Goal: Transaction & Acquisition: Purchase product/service

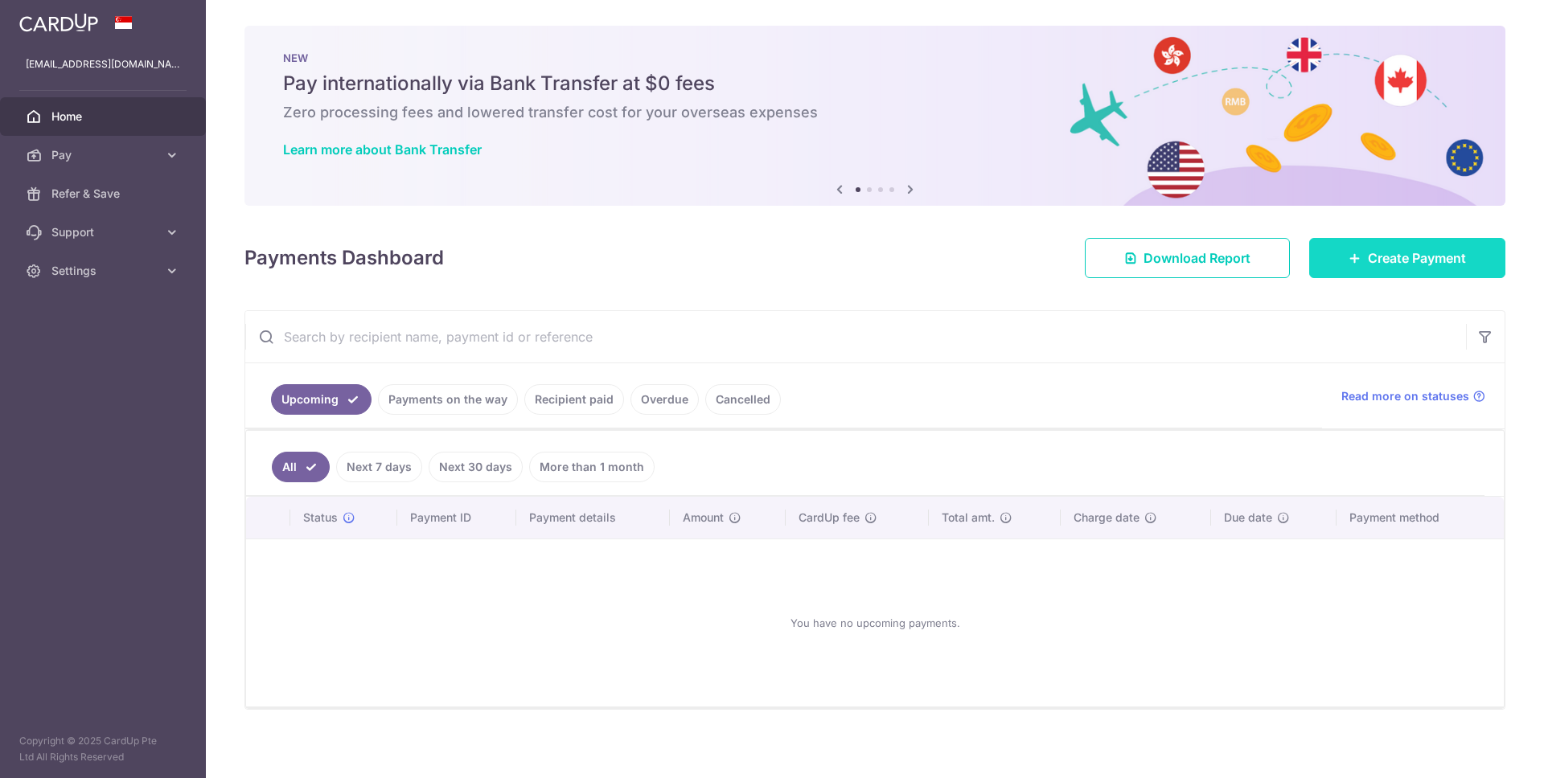
click at [1399, 253] on span "Create Payment" at bounding box center [1416, 257] width 98 height 19
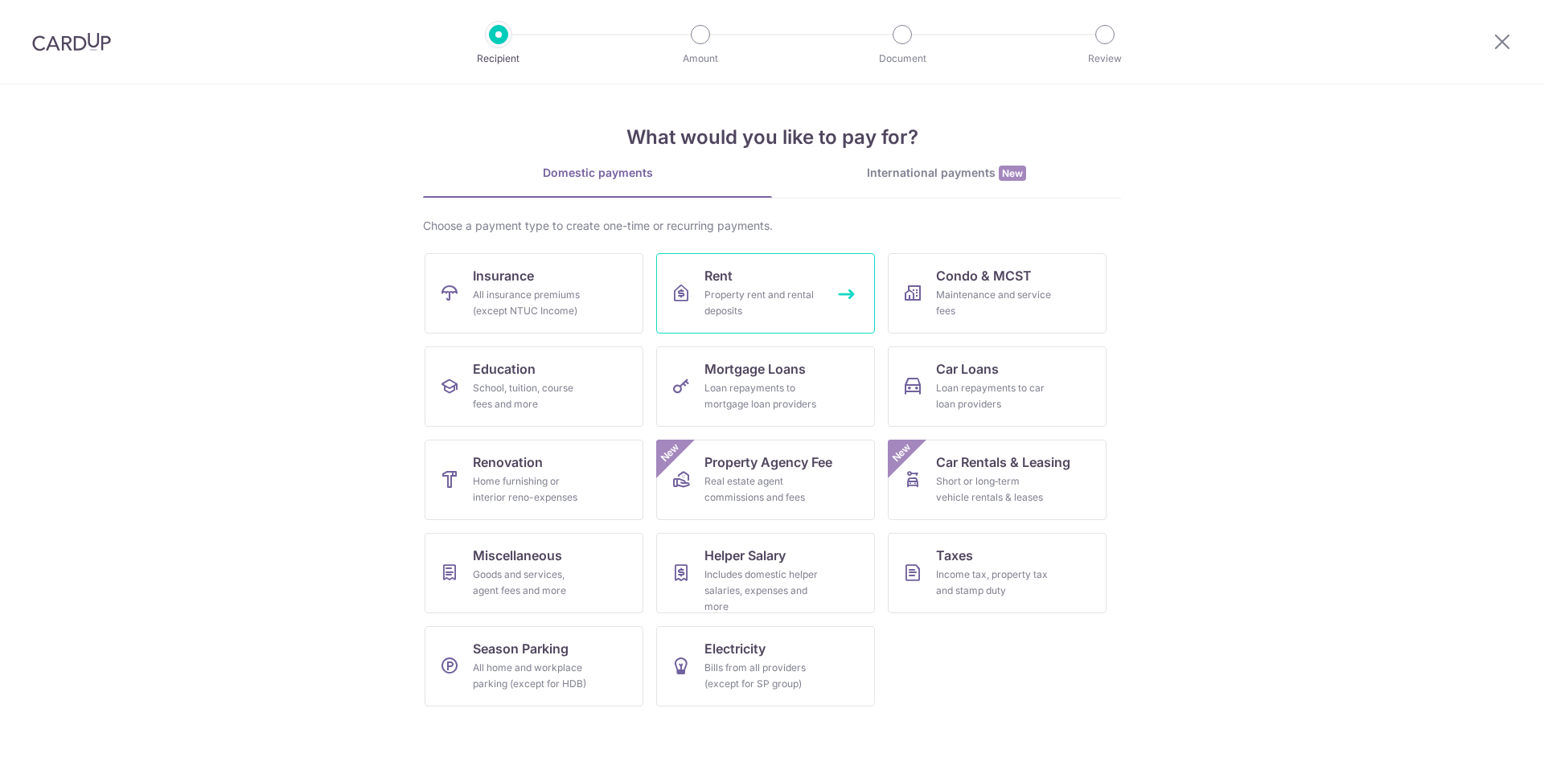
click at [734, 297] on div "Property rent and rental deposits" at bounding box center [762, 303] width 116 height 32
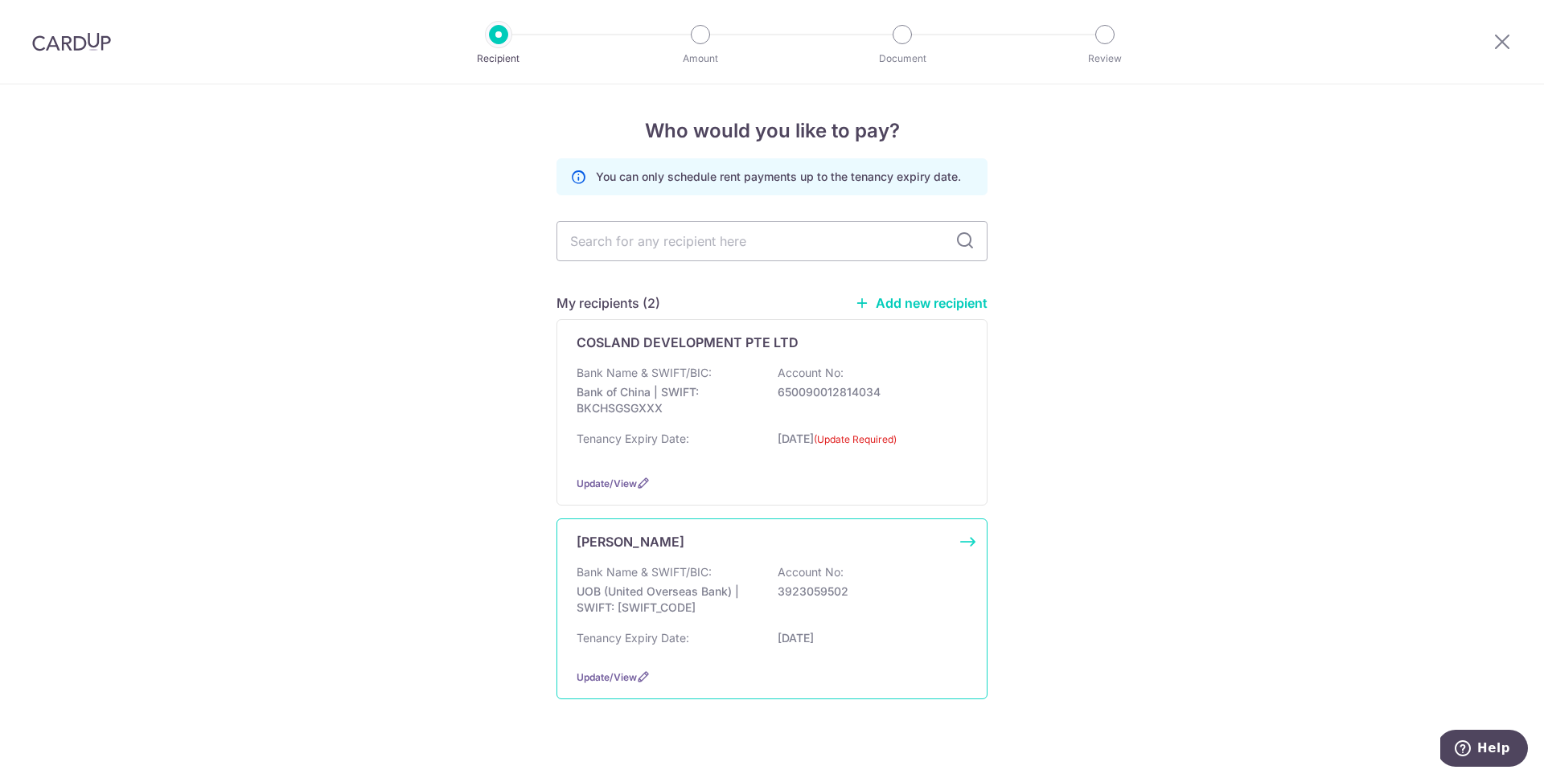
click at [702, 539] on div "[PERSON_NAME]" at bounding box center [761, 541] width 371 height 19
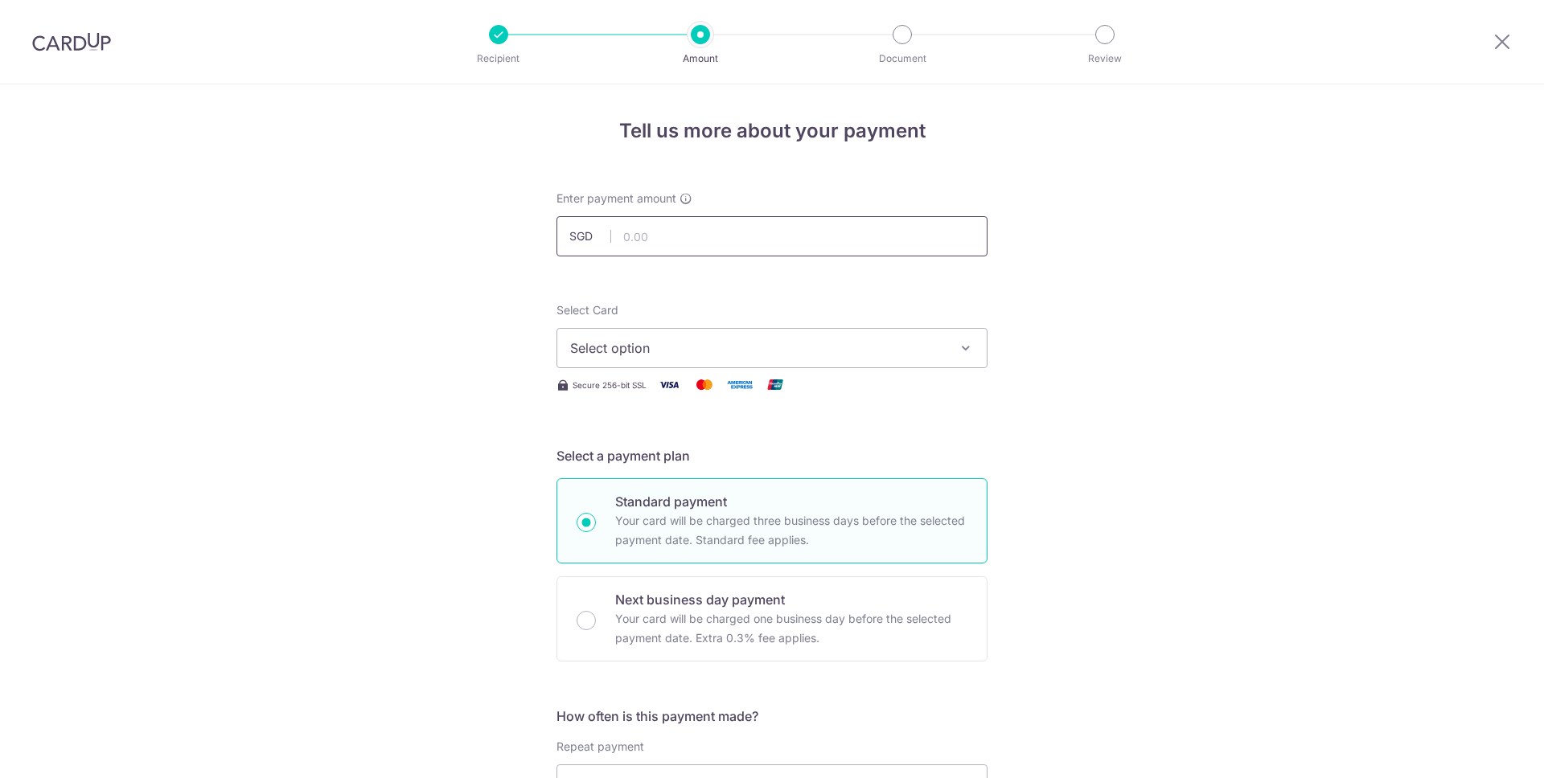
click at [827, 224] on input "text" at bounding box center [771, 236] width 431 height 40
type input "5,700.00"
click at [720, 352] on span "Select option" at bounding box center [757, 347] width 375 height 19
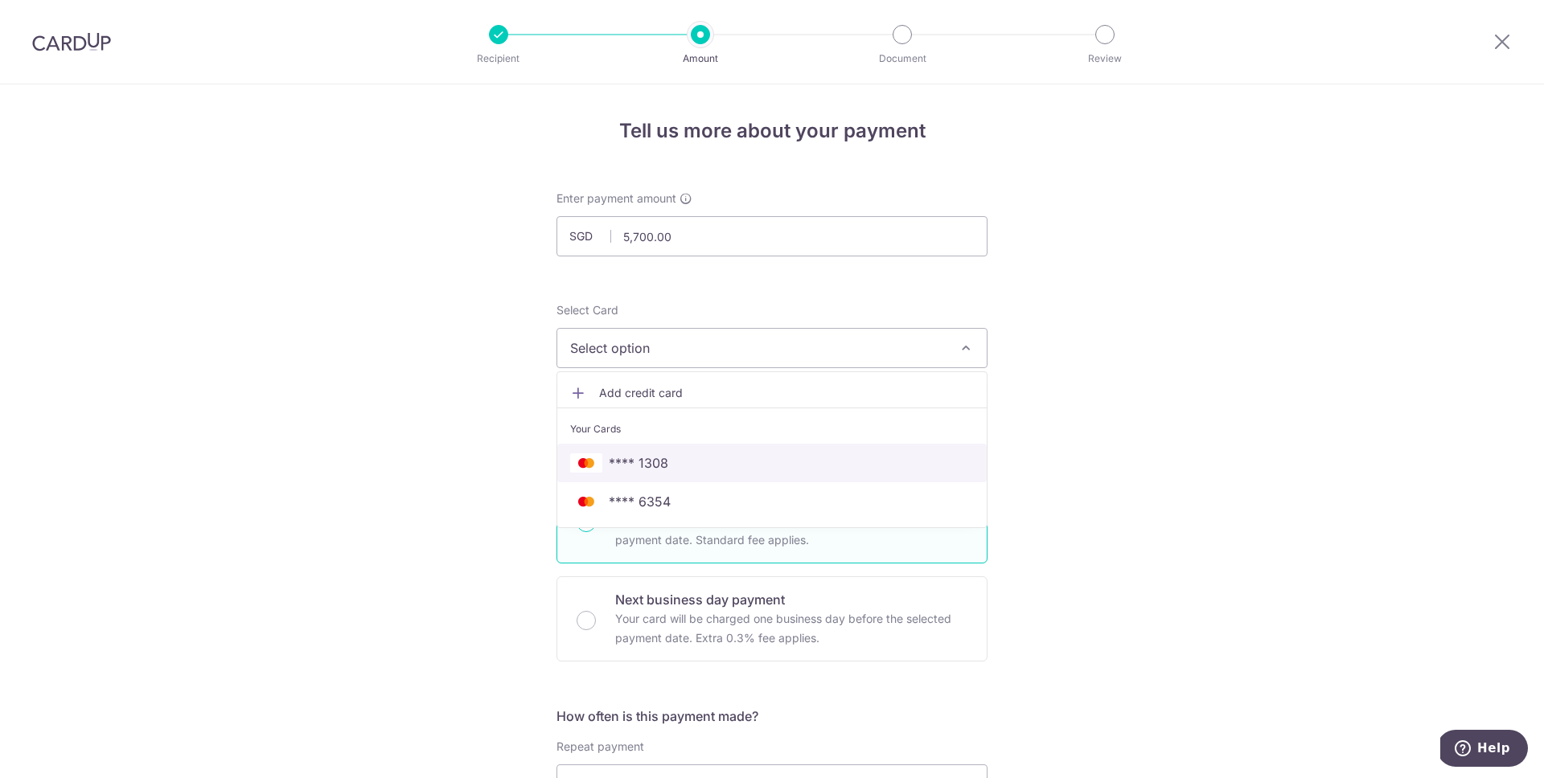
click at [698, 461] on span "**** 1308" at bounding box center [772, 462] width 404 height 19
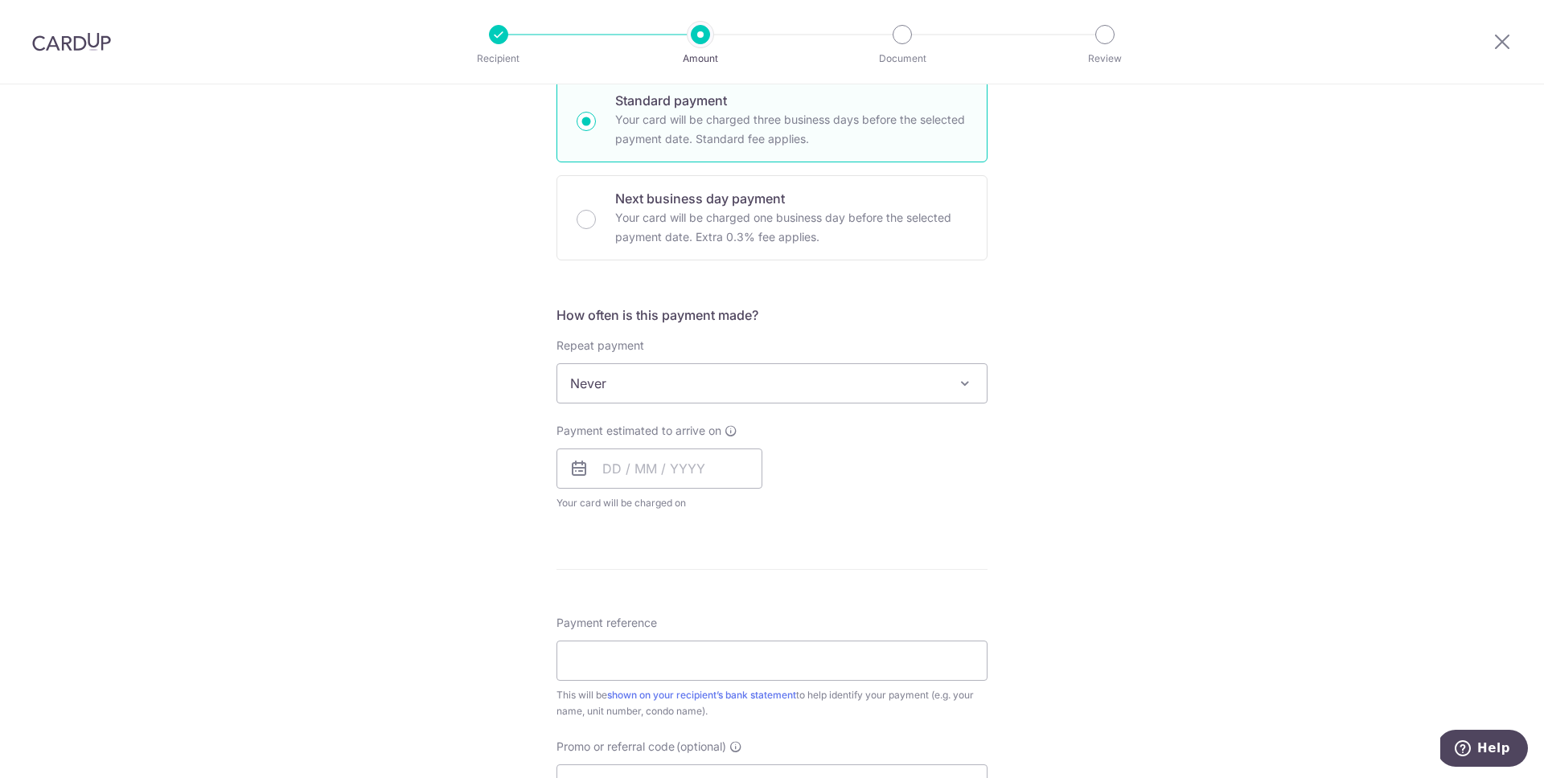
scroll to position [474, 0]
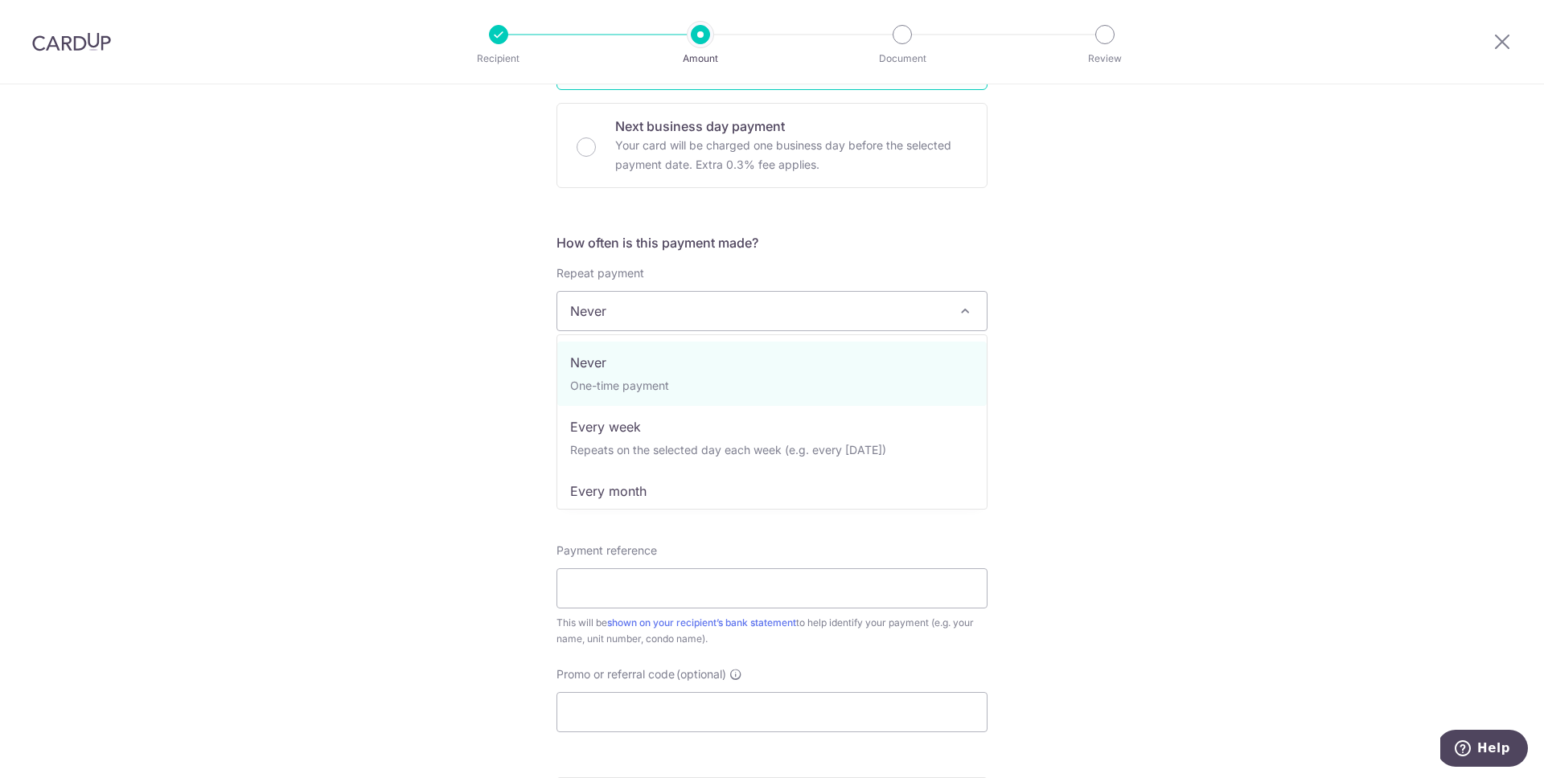
click at [650, 310] on span "Never" at bounding box center [771, 311] width 429 height 39
drag, startPoint x: 625, startPoint y: 485, endPoint x: 611, endPoint y: 477, distance: 15.9
select select "3"
type input "24/03/2027"
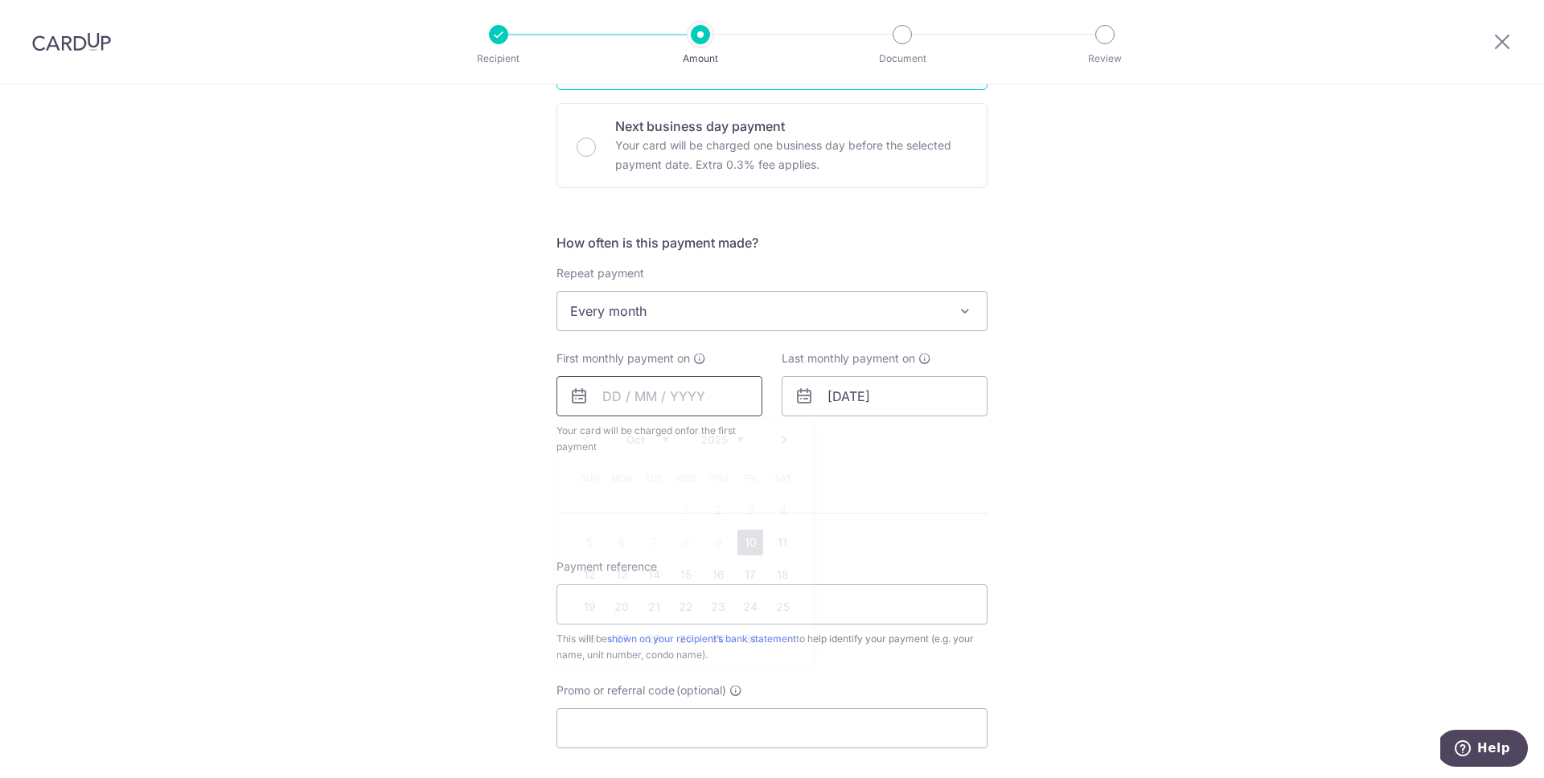
click at [700, 407] on input "text" at bounding box center [659, 396] width 206 height 40
click at [681, 604] on link "22" at bounding box center [686, 607] width 26 height 26
type input "22/10/2025"
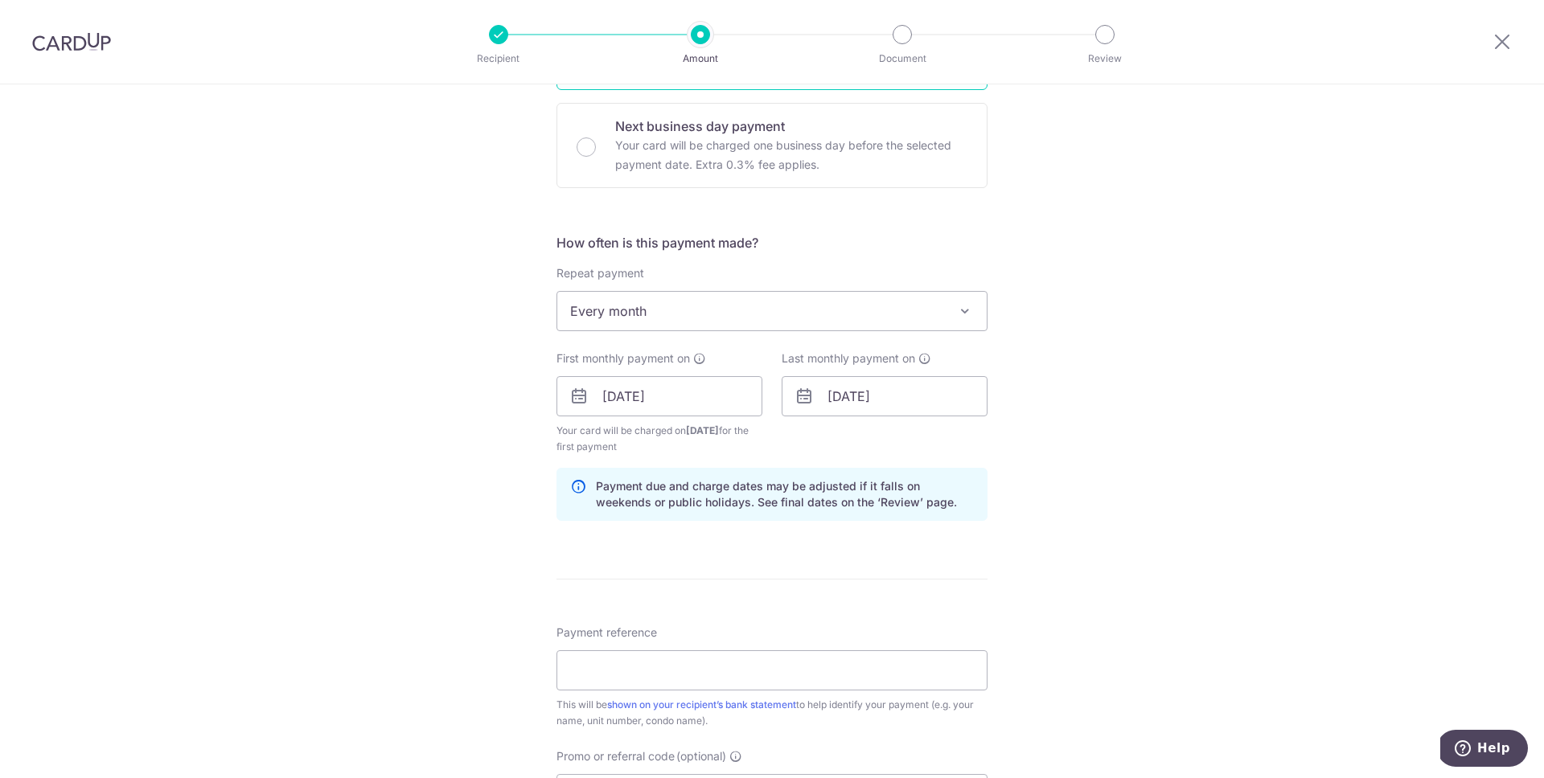
click at [440, 455] on div "Tell us more about your payment Enter payment amount SGD 5,700.00 5700.00 Selec…" at bounding box center [772, 379] width 1544 height 1536
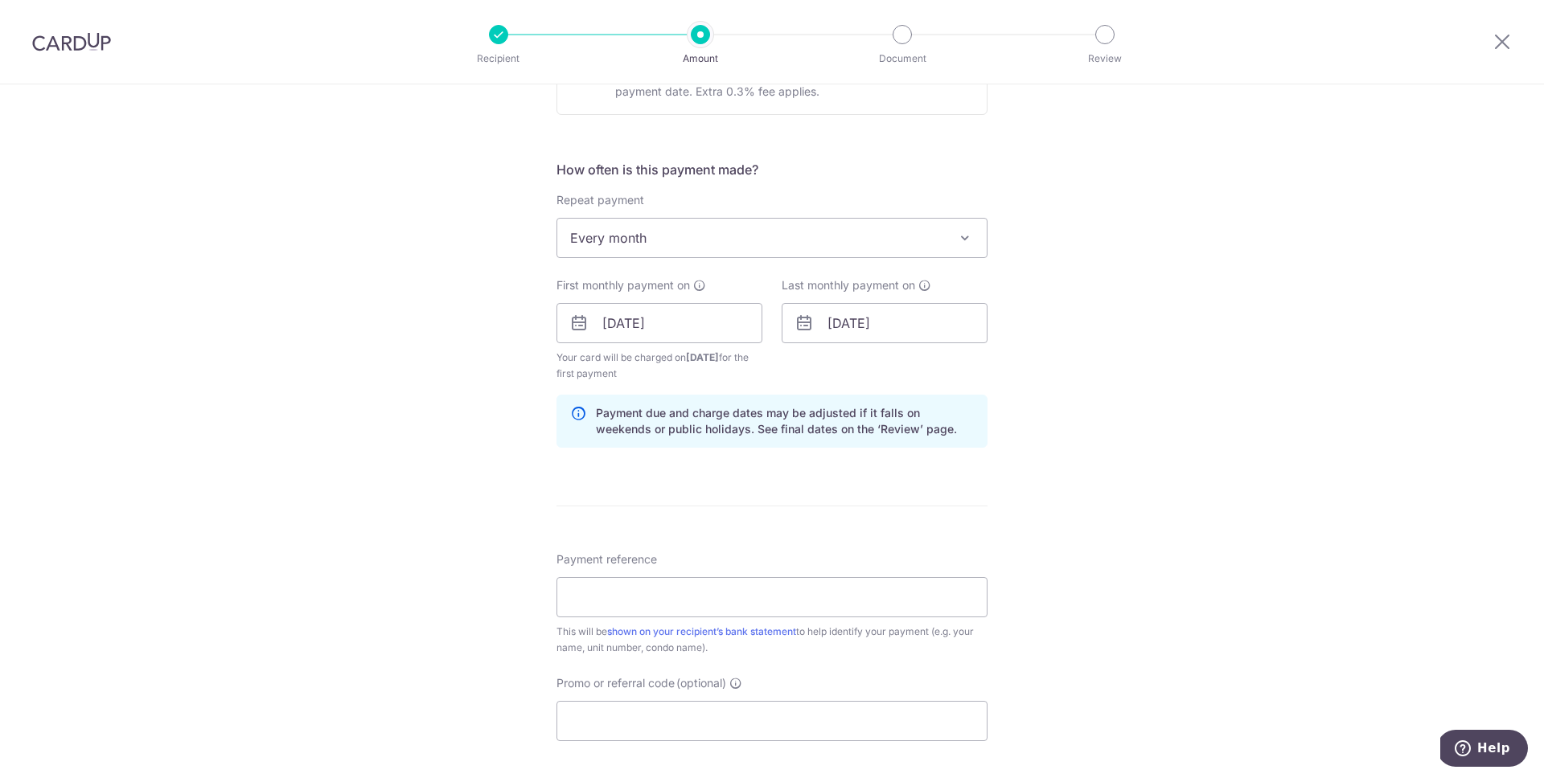
scroll to position [574, 0]
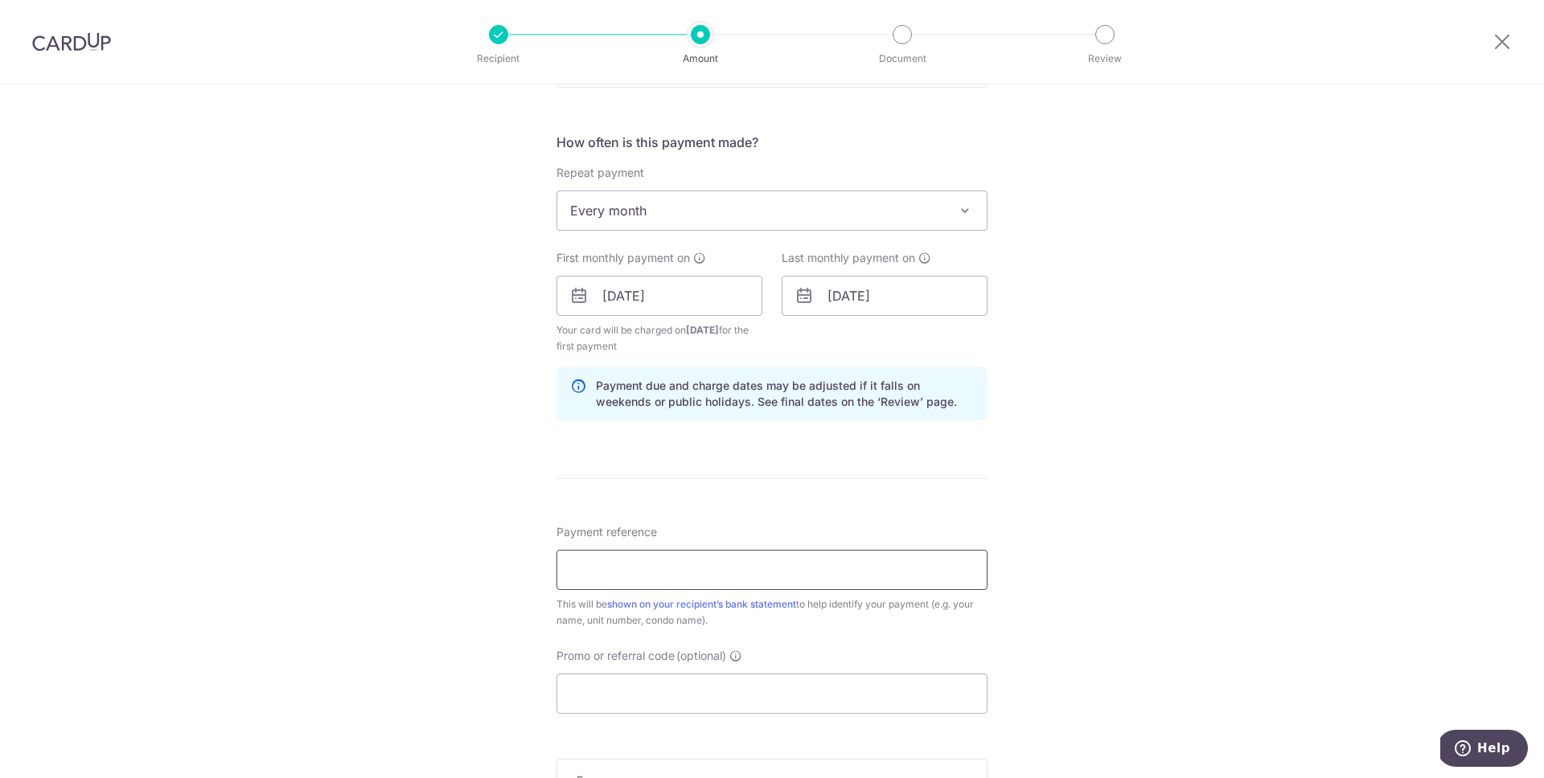
click at [629, 564] on input "Payment reference" at bounding box center [771, 570] width 431 height 40
paste input "SAVERENT179"
type input "SAVERENT179"
click at [643, 580] on input "SAVERENT179" at bounding box center [771, 570] width 431 height 40
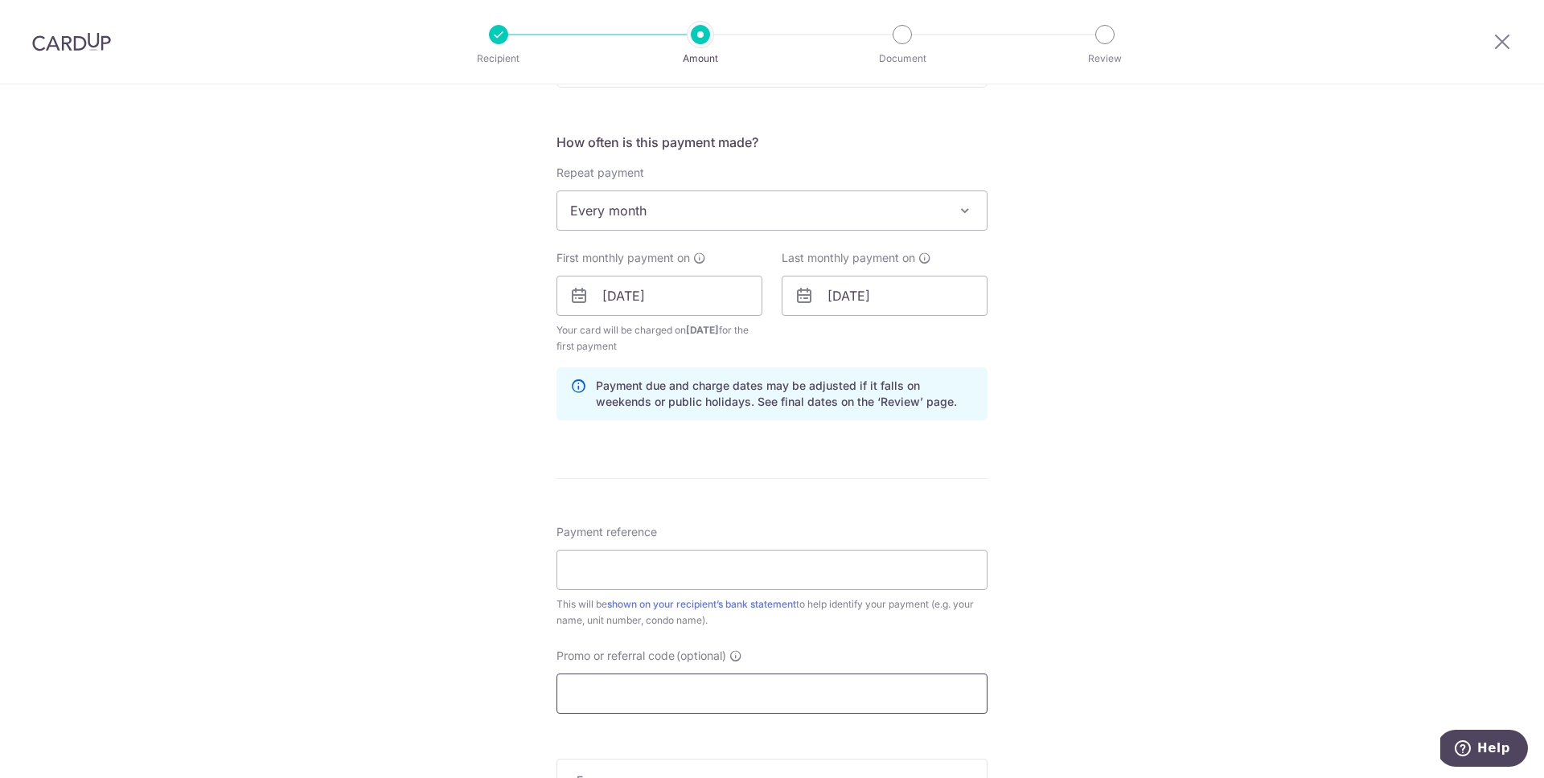
drag, startPoint x: 616, startPoint y: 703, endPoint x: 626, endPoint y: 621, distance: 82.7
click at [616, 703] on input "Promo or referral code (optional)" at bounding box center [771, 694] width 431 height 40
paste input "SAVERENT179"
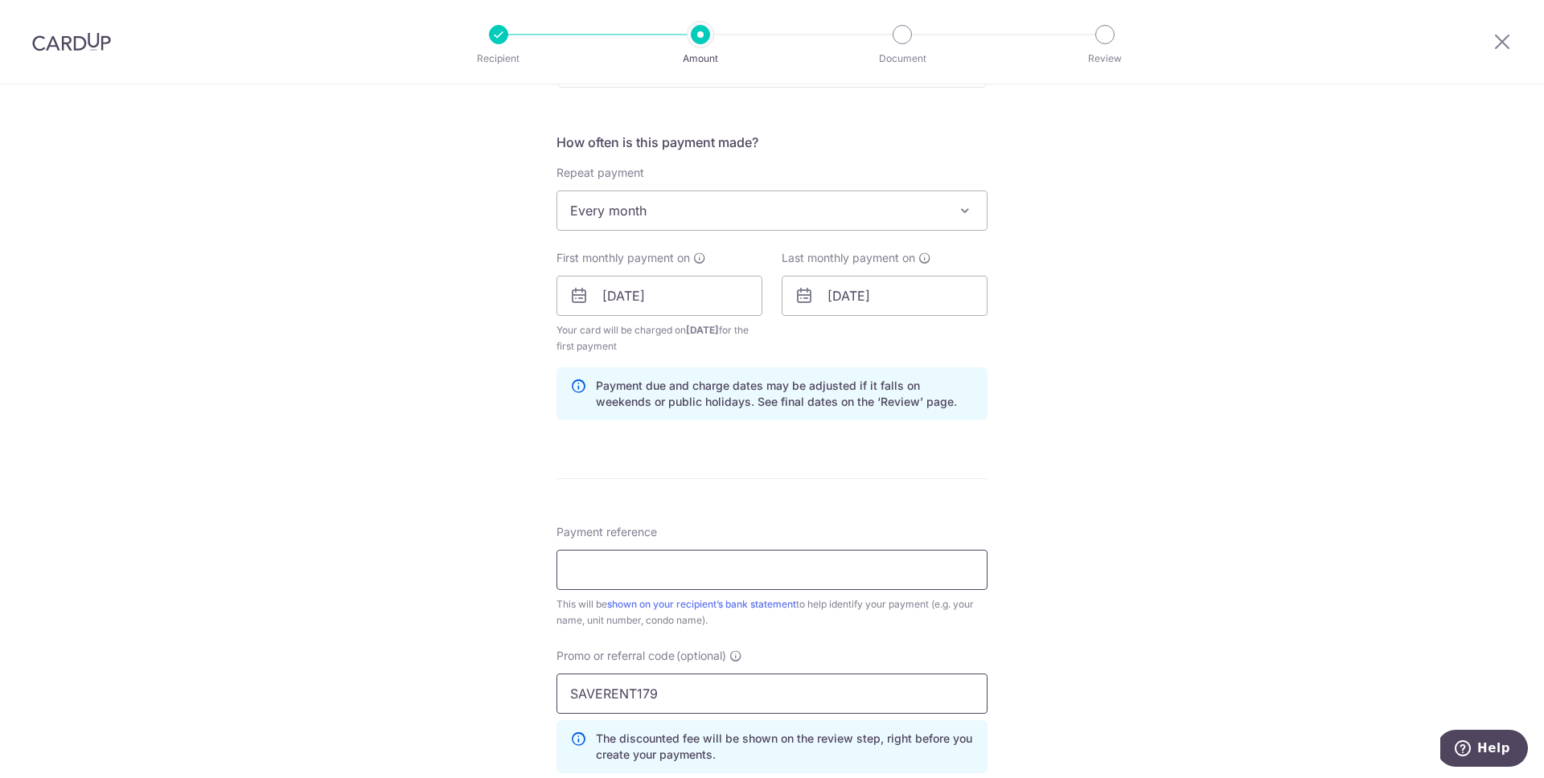
type input "SAVERENT179"
click at [621, 568] on input "Payment reference" at bounding box center [771, 570] width 431 height 40
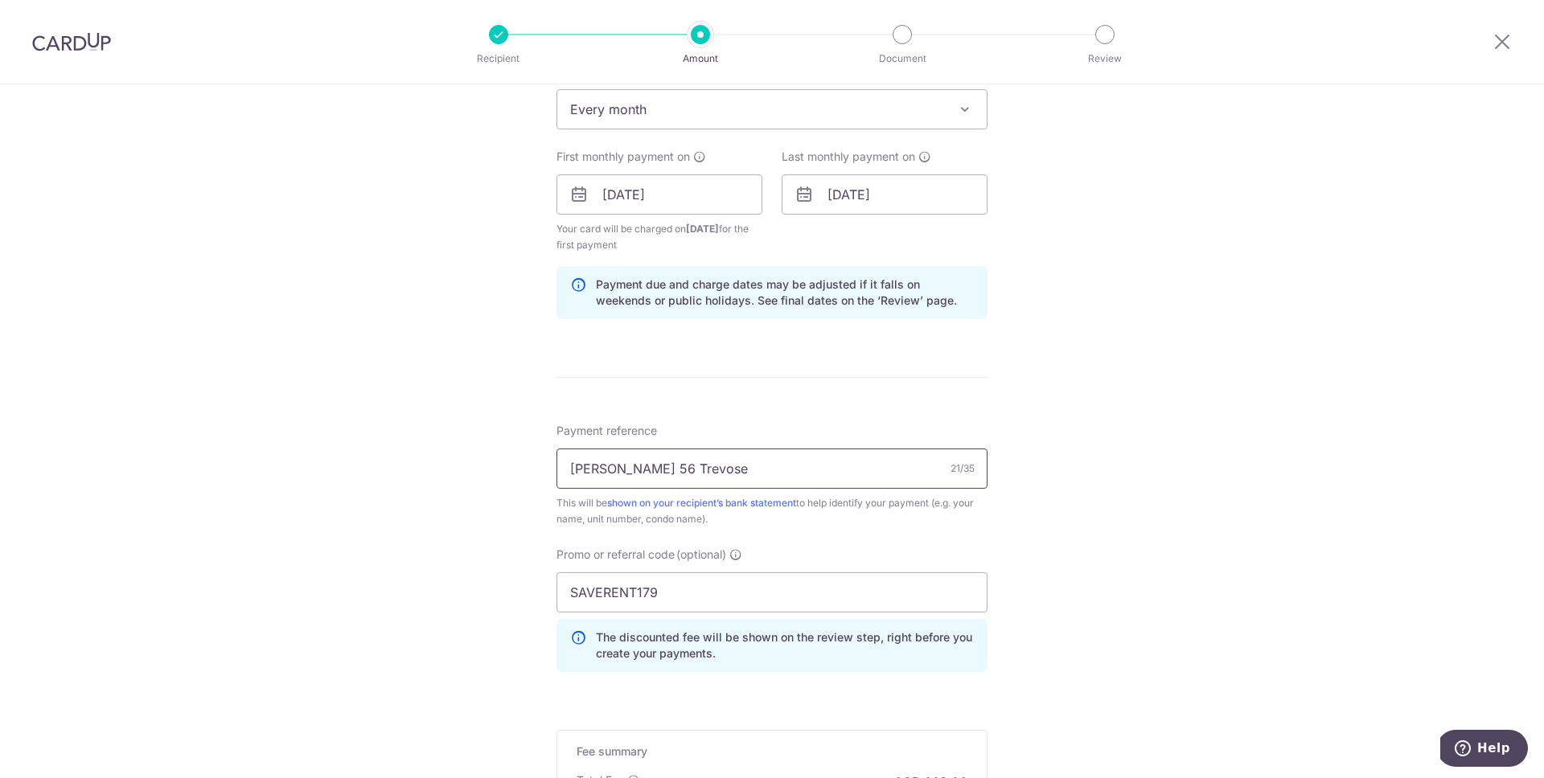
scroll to position [818, 0]
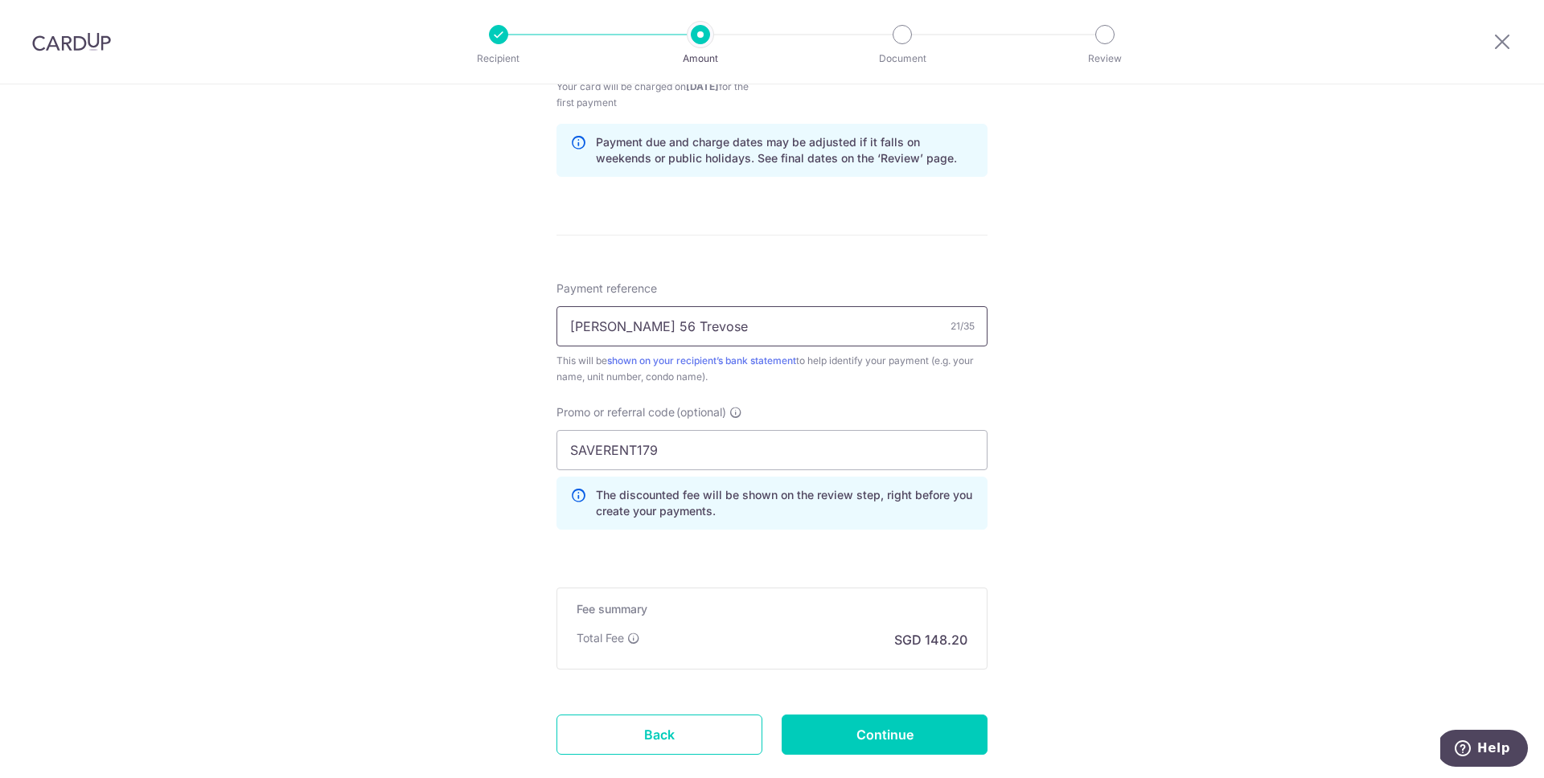
click at [654, 327] on input "Kenneth Ho 56 Trevose" at bounding box center [771, 326] width 431 height 40
click at [728, 322] on input "Kenneth Ho 56 Trevose Deposit" at bounding box center [771, 326] width 431 height 40
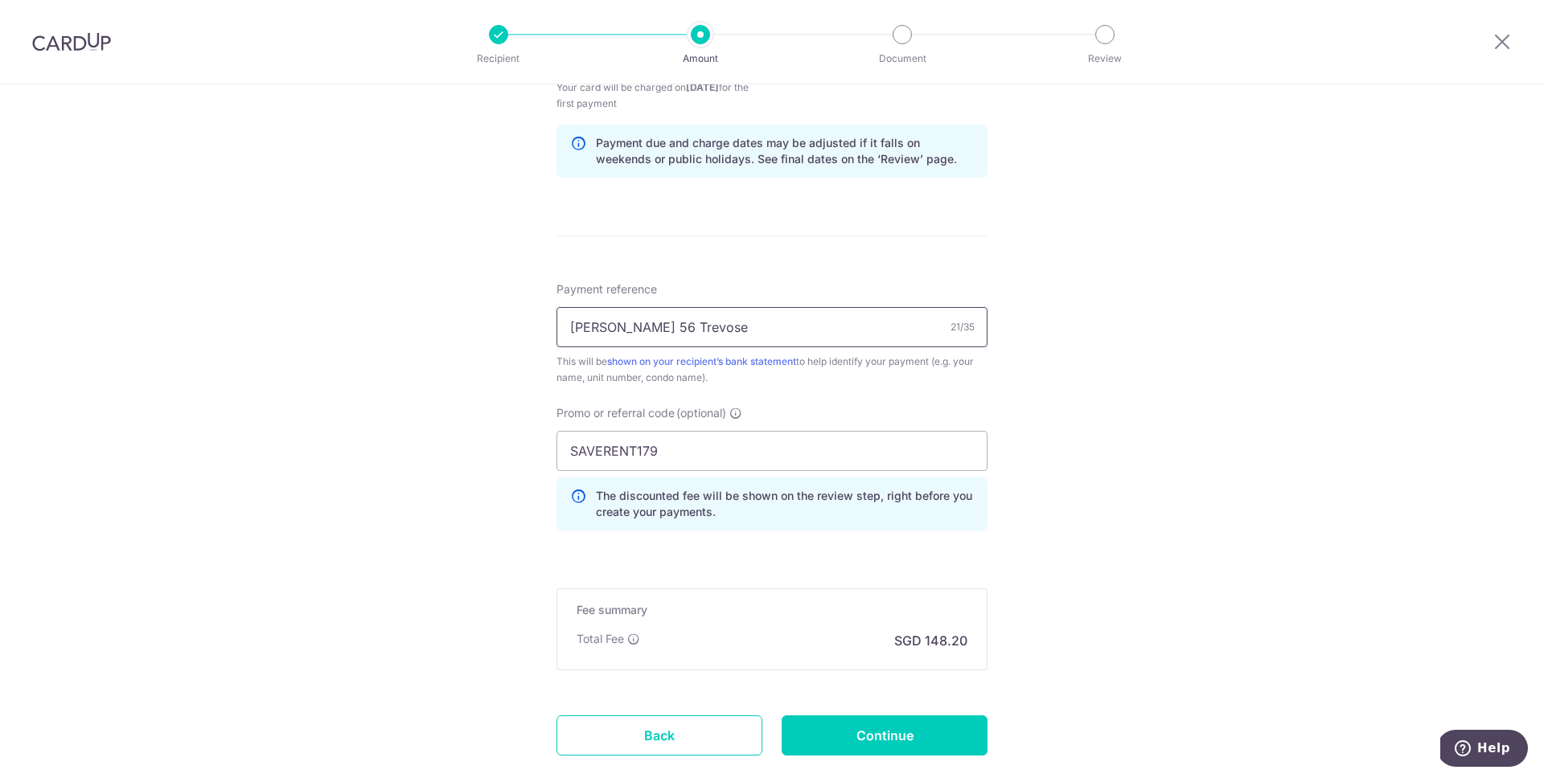
type input "Kenneth Ho 56 Trevose"
click at [424, 344] on div "Tell us more about your payment Enter payment amount SGD 5,700.00 5700.00 Selec…" at bounding box center [772, 72] width 1544 height 1609
click at [921, 735] on input "Continue" at bounding box center [884, 735] width 206 height 40
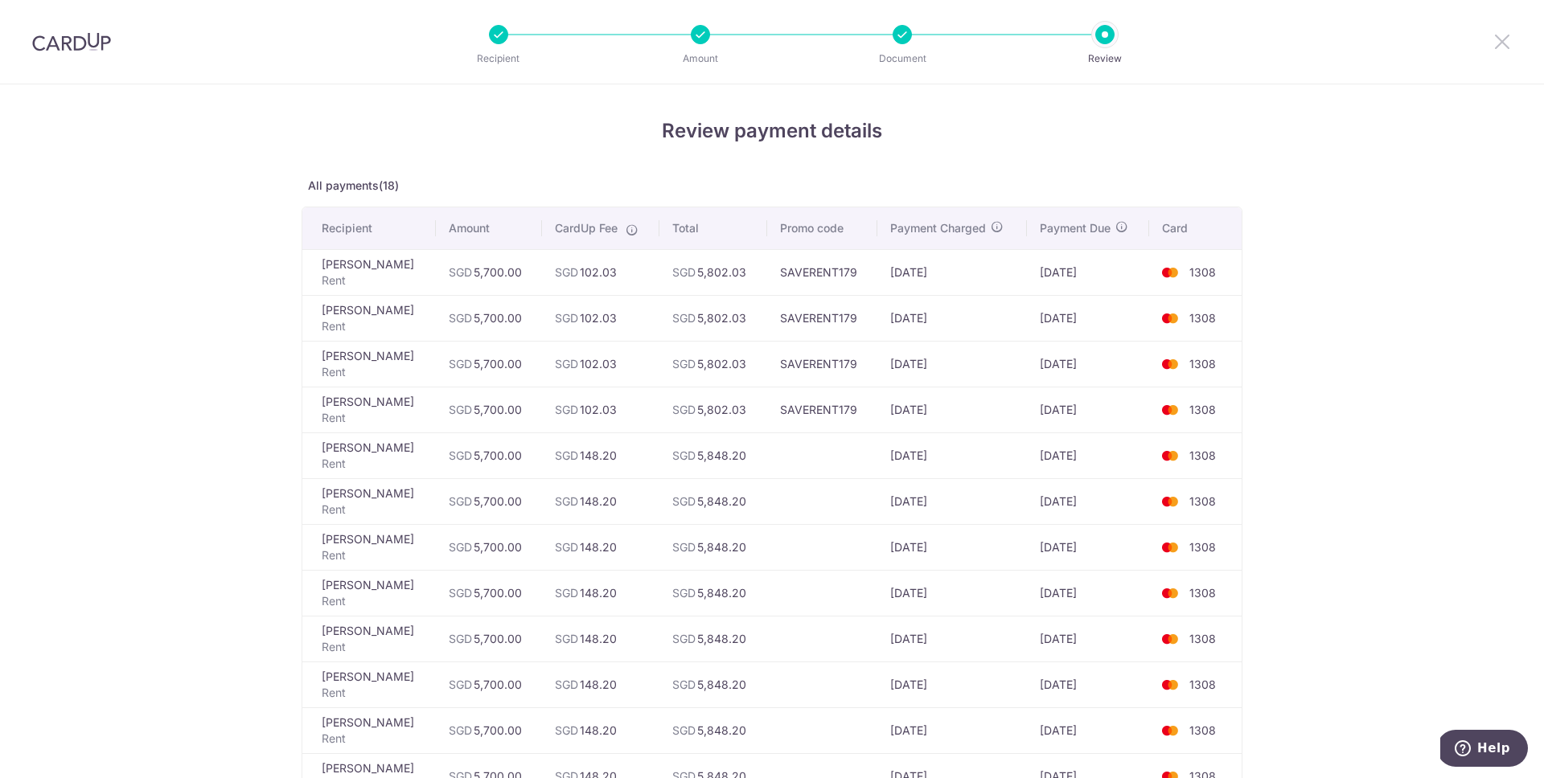
click at [1502, 41] on icon at bounding box center [1501, 41] width 19 height 20
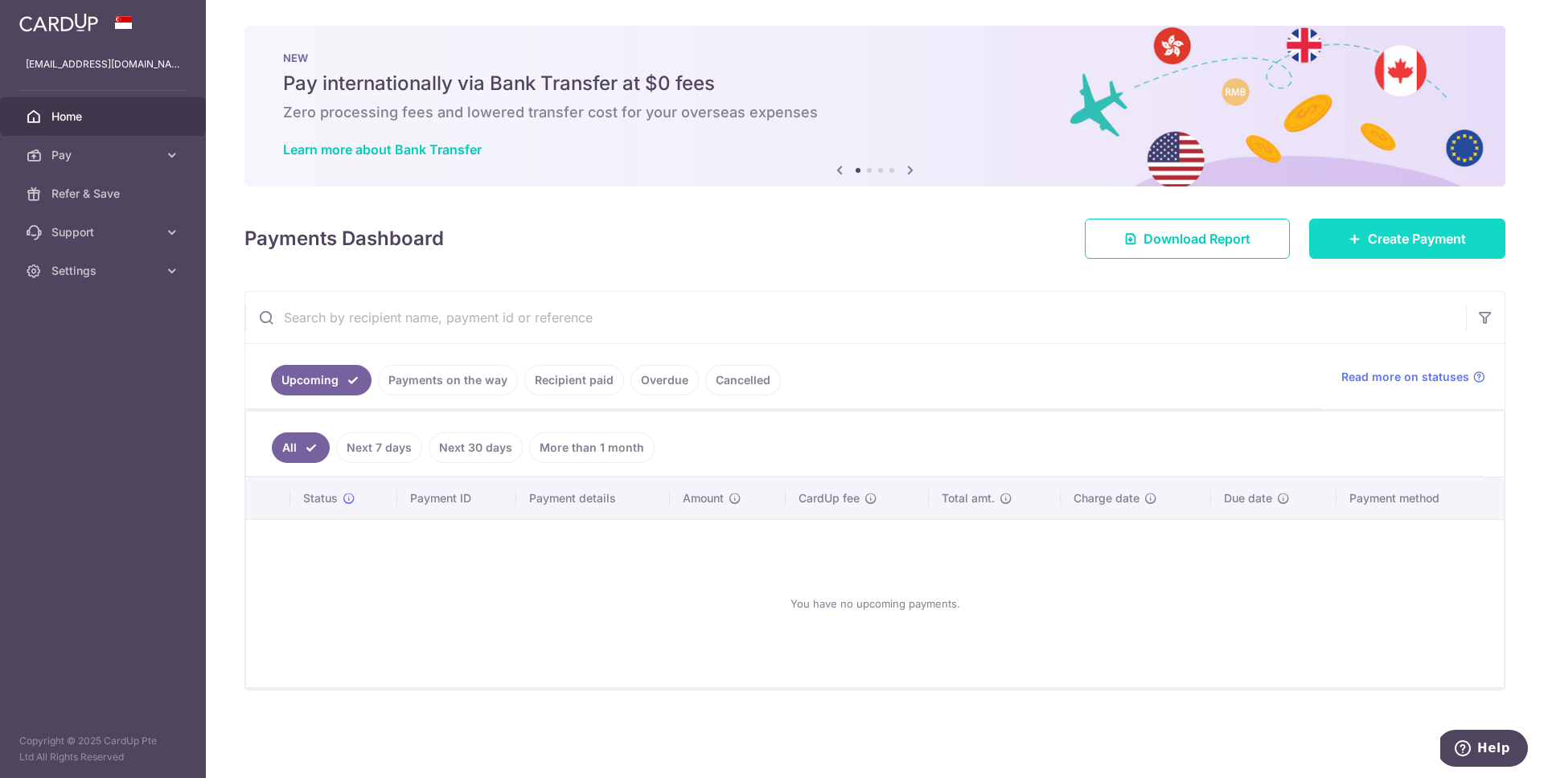
click at [1414, 246] on span "Create Payment" at bounding box center [1416, 238] width 98 height 19
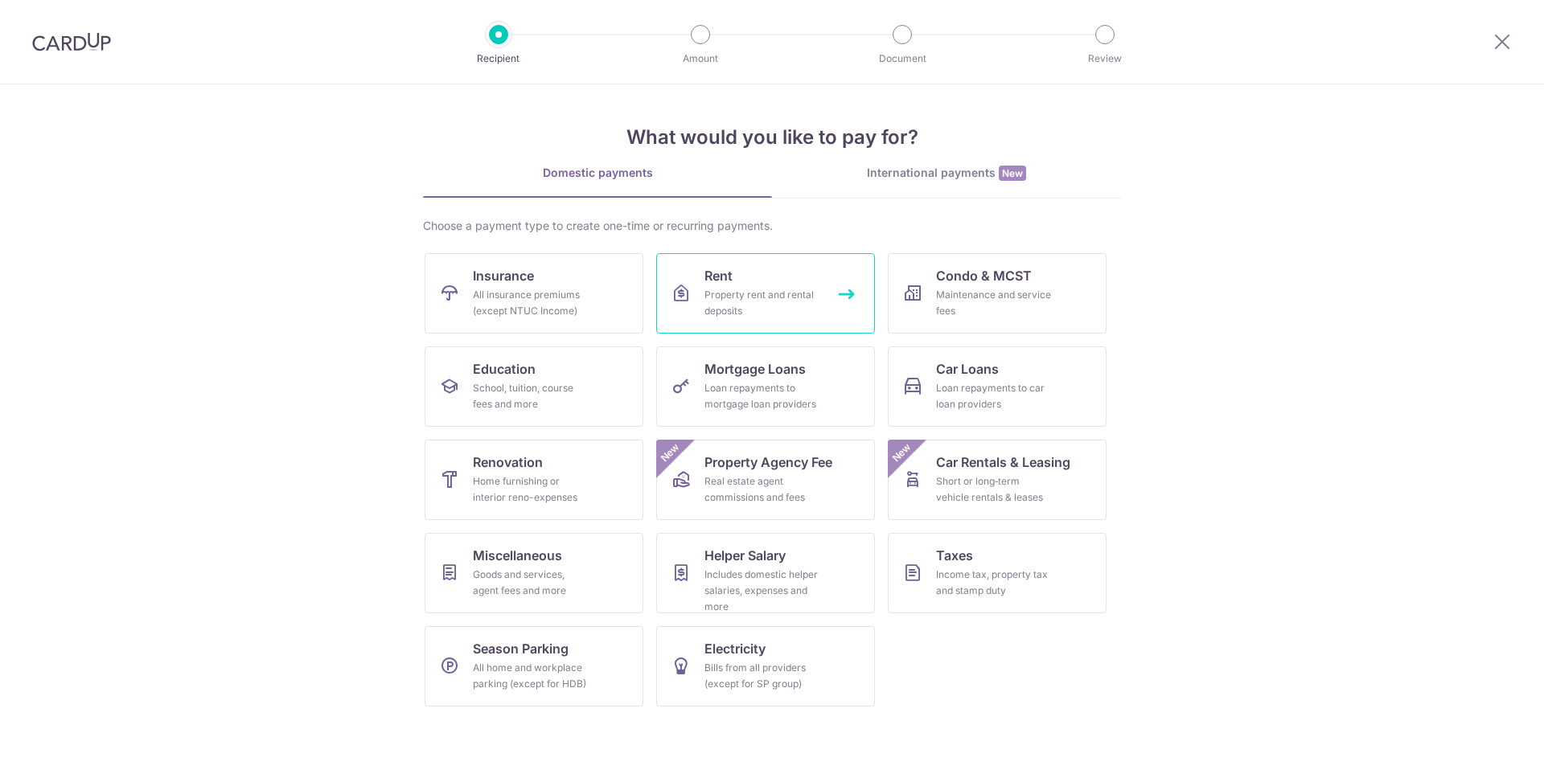
click at [761, 304] on div "Property rent and rental deposits" at bounding box center [762, 303] width 116 height 32
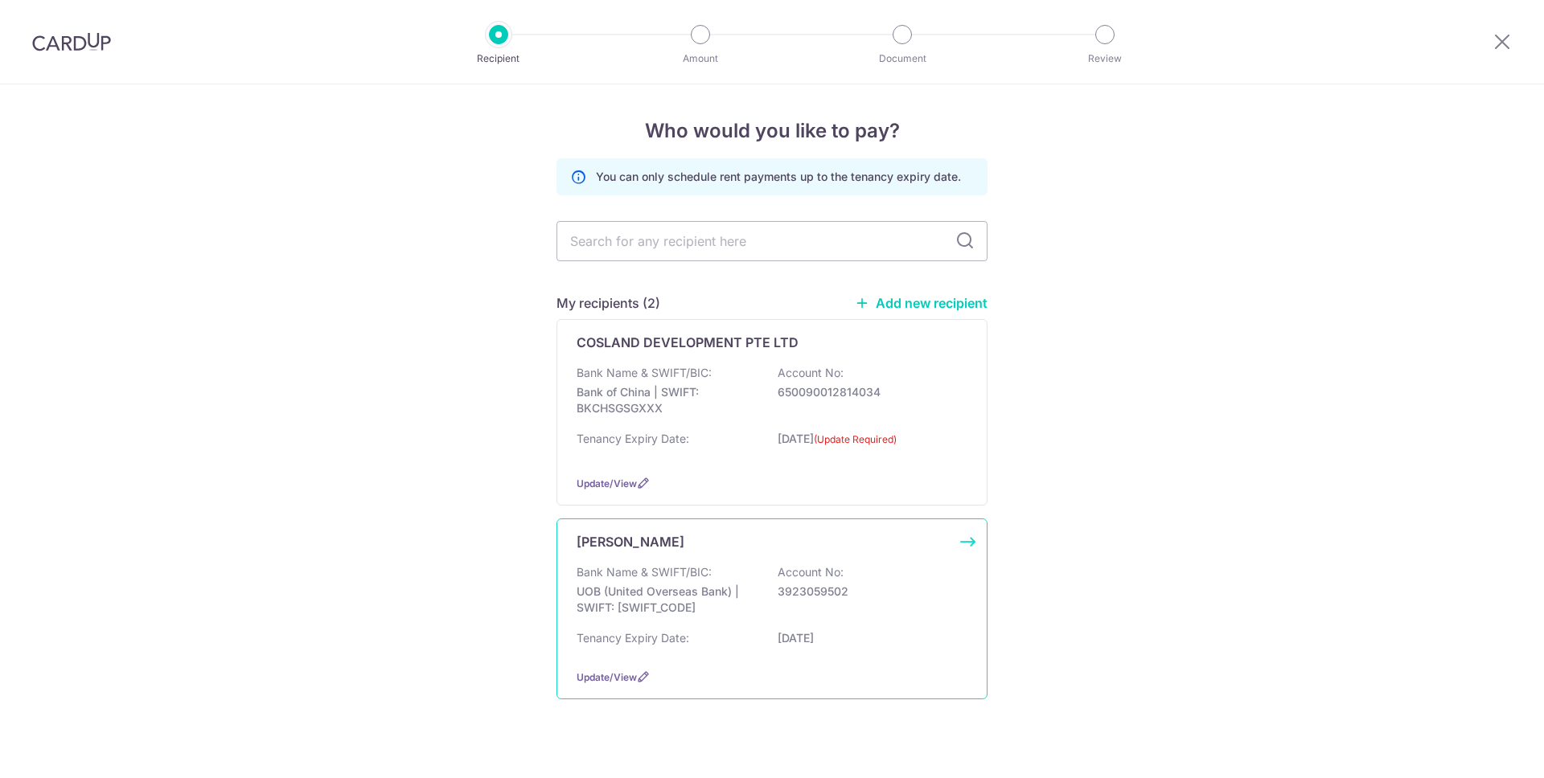
click at [740, 614] on p "UOB (United Overseas Bank) | SWIFT: [SWIFT_CODE]" at bounding box center [666, 600] width 180 height 32
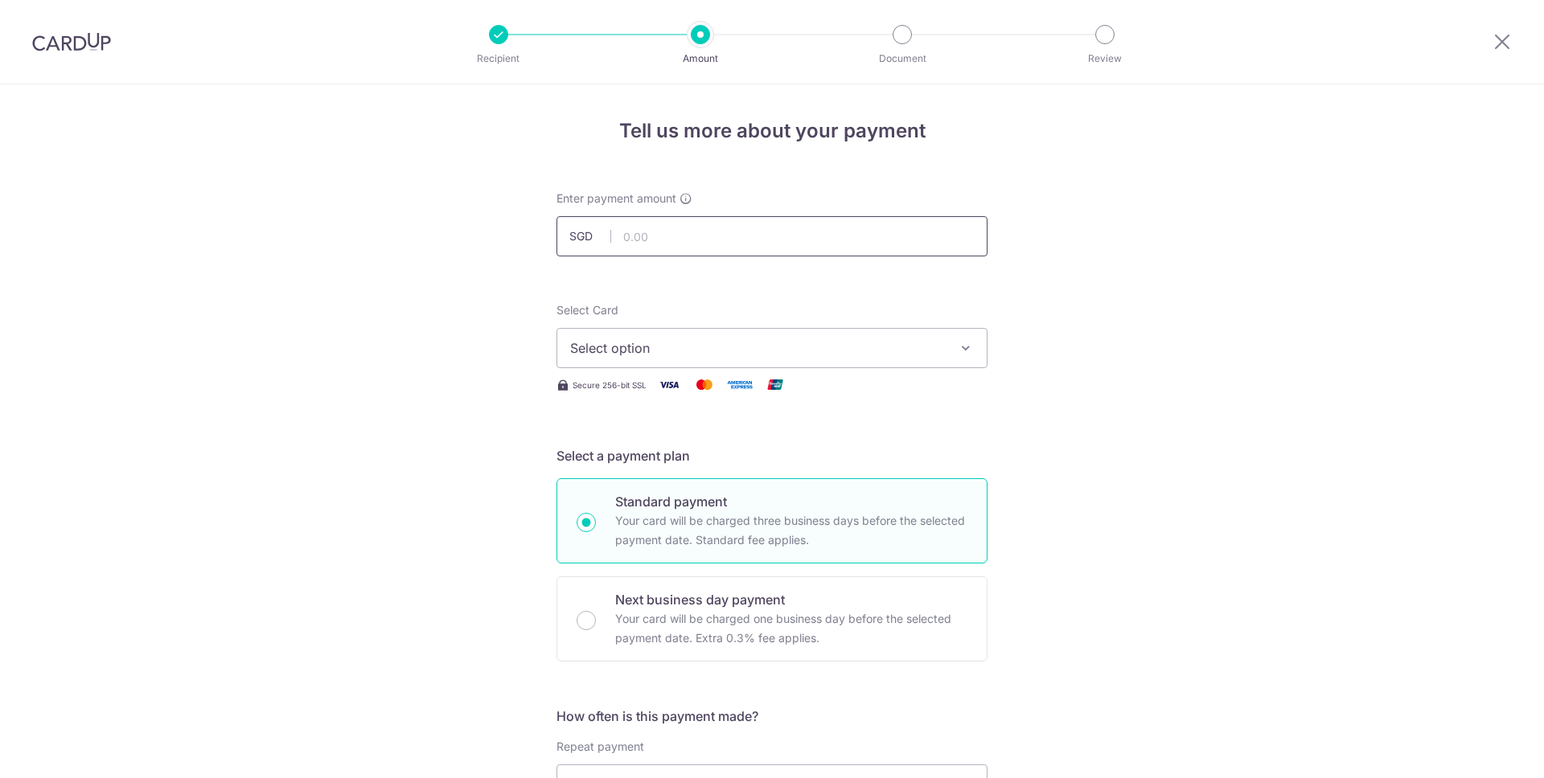
click at [662, 236] on input "text" at bounding box center [771, 236] width 431 height 40
type input "5,700.00"
click at [661, 356] on span "Select option" at bounding box center [757, 347] width 375 height 19
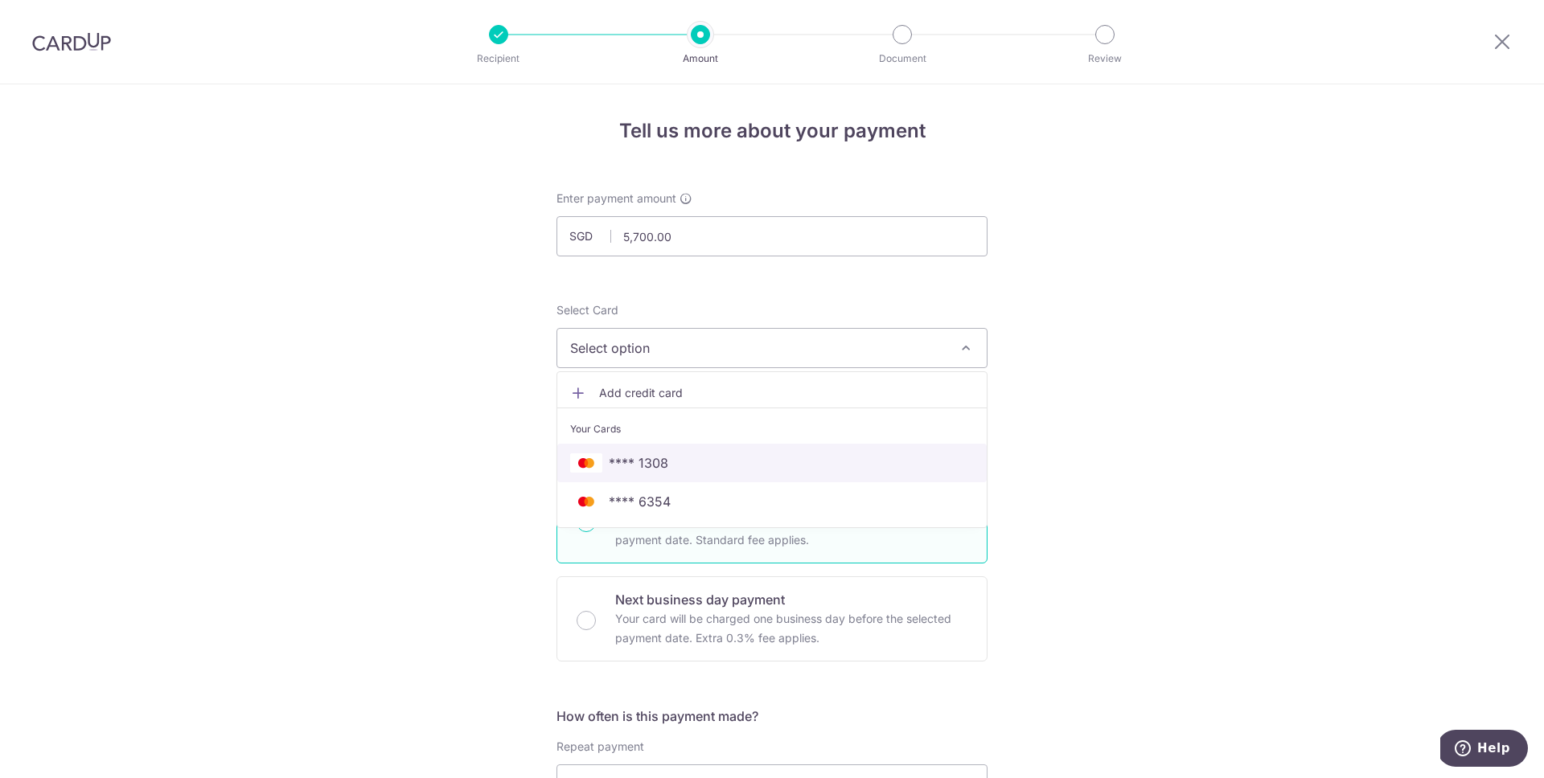
drag, startPoint x: 661, startPoint y: 465, endPoint x: 931, endPoint y: 430, distance: 272.3
click at [662, 465] on span "**** 1308" at bounding box center [638, 462] width 59 height 19
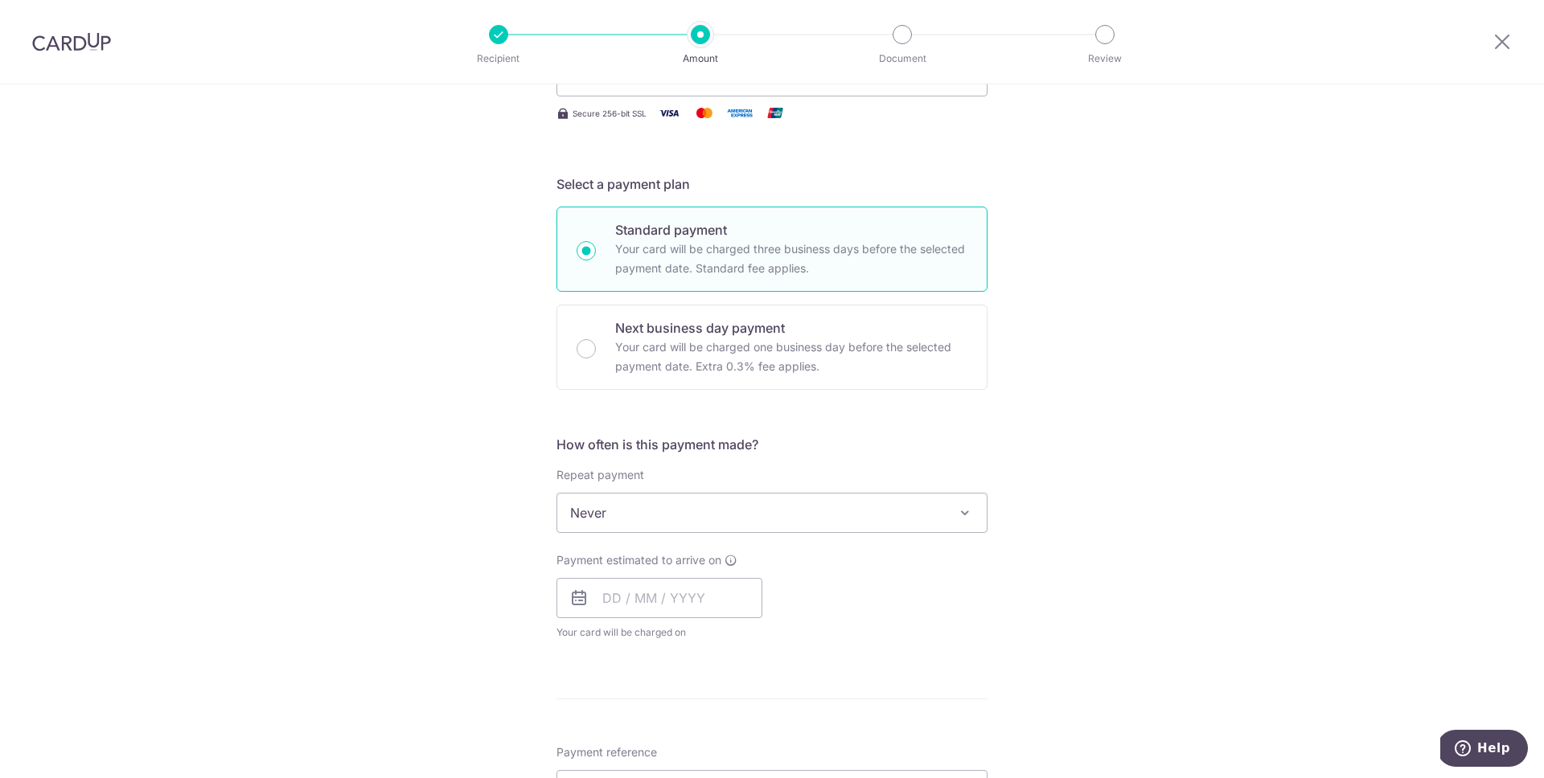
click at [729, 506] on span "Never" at bounding box center [771, 513] width 429 height 39
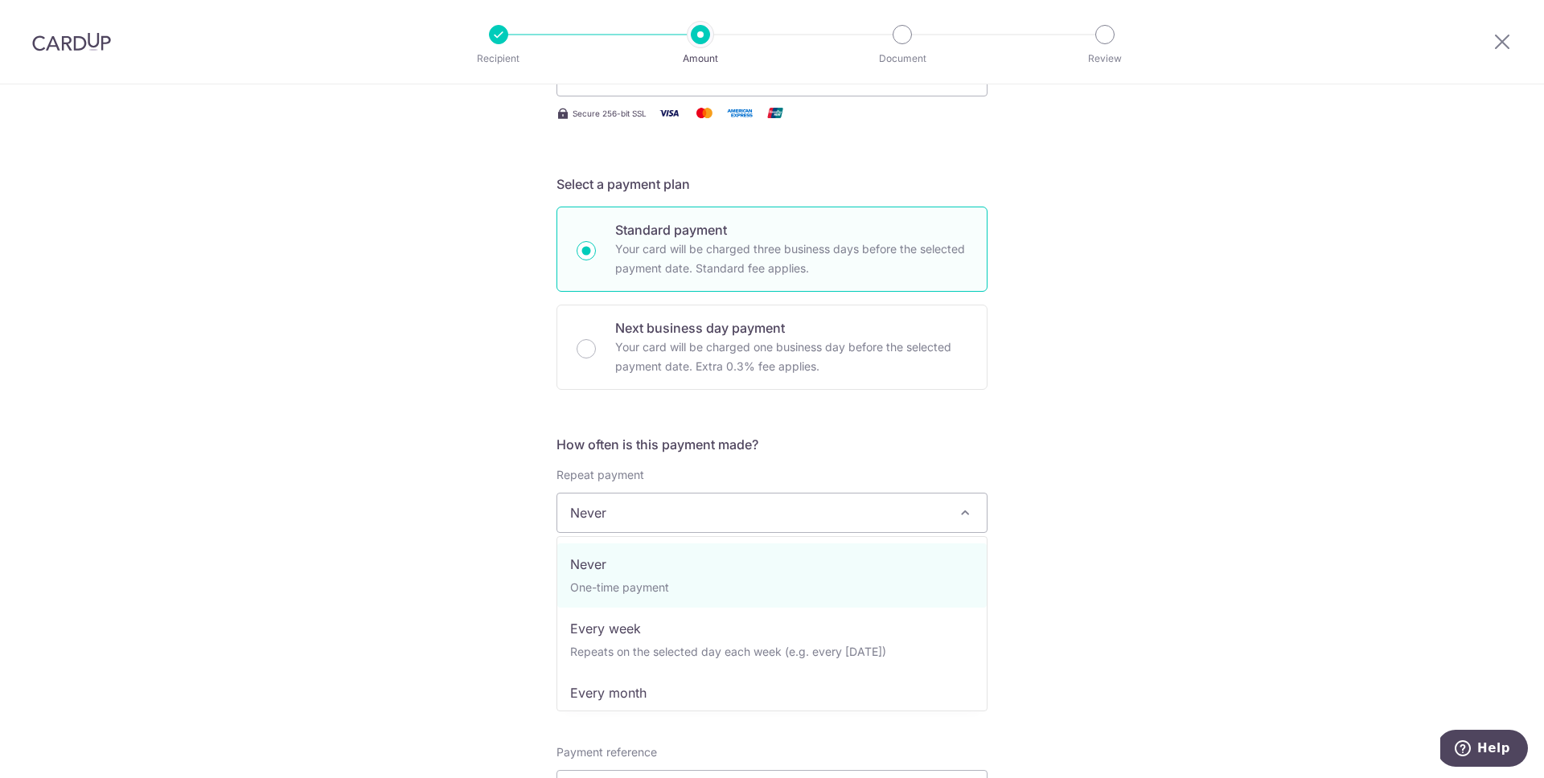
scroll to position [272, 0]
select select "3"
type input "24/03/2027"
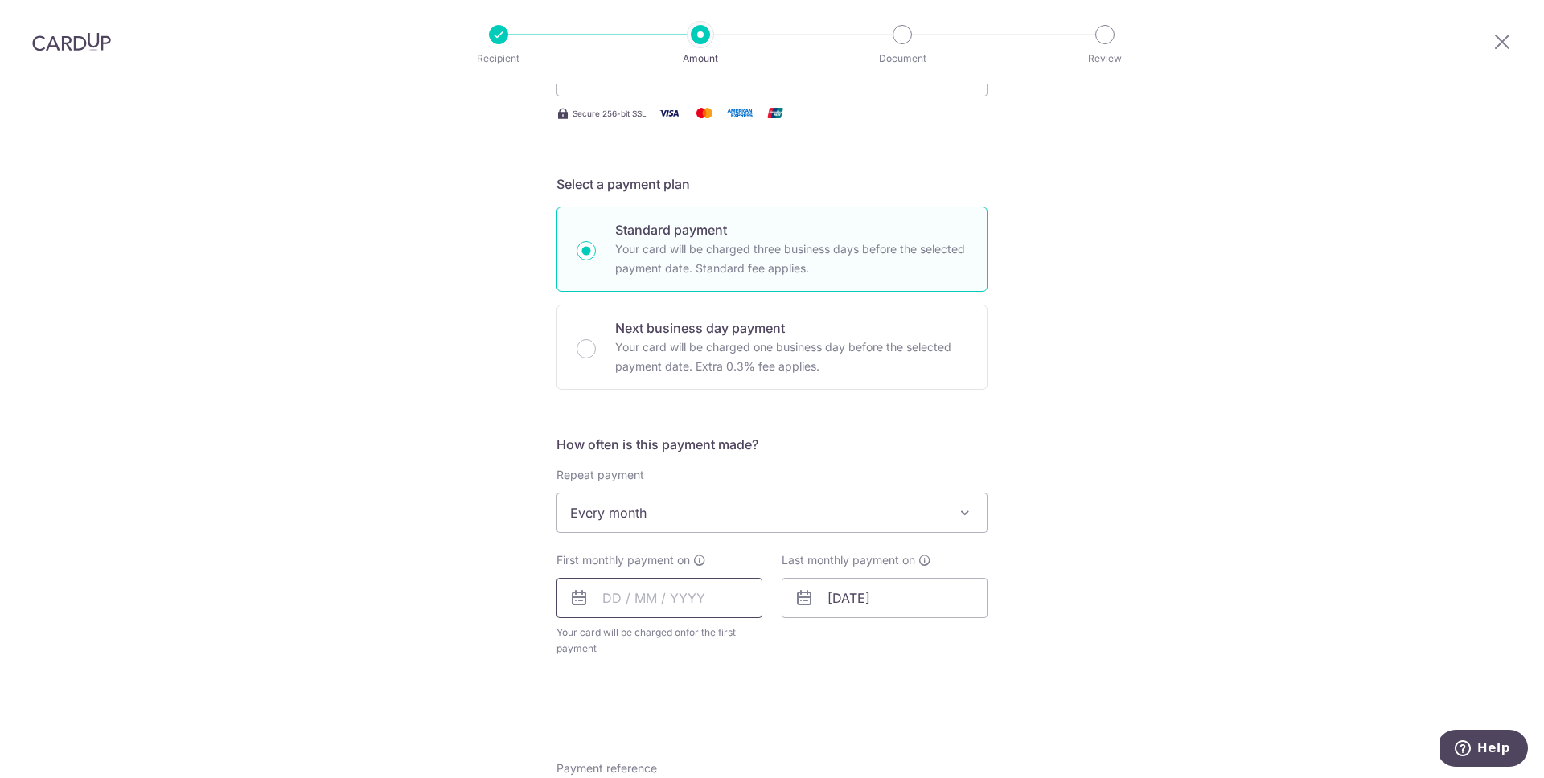
click at [691, 606] on input "text" at bounding box center [659, 598] width 206 height 40
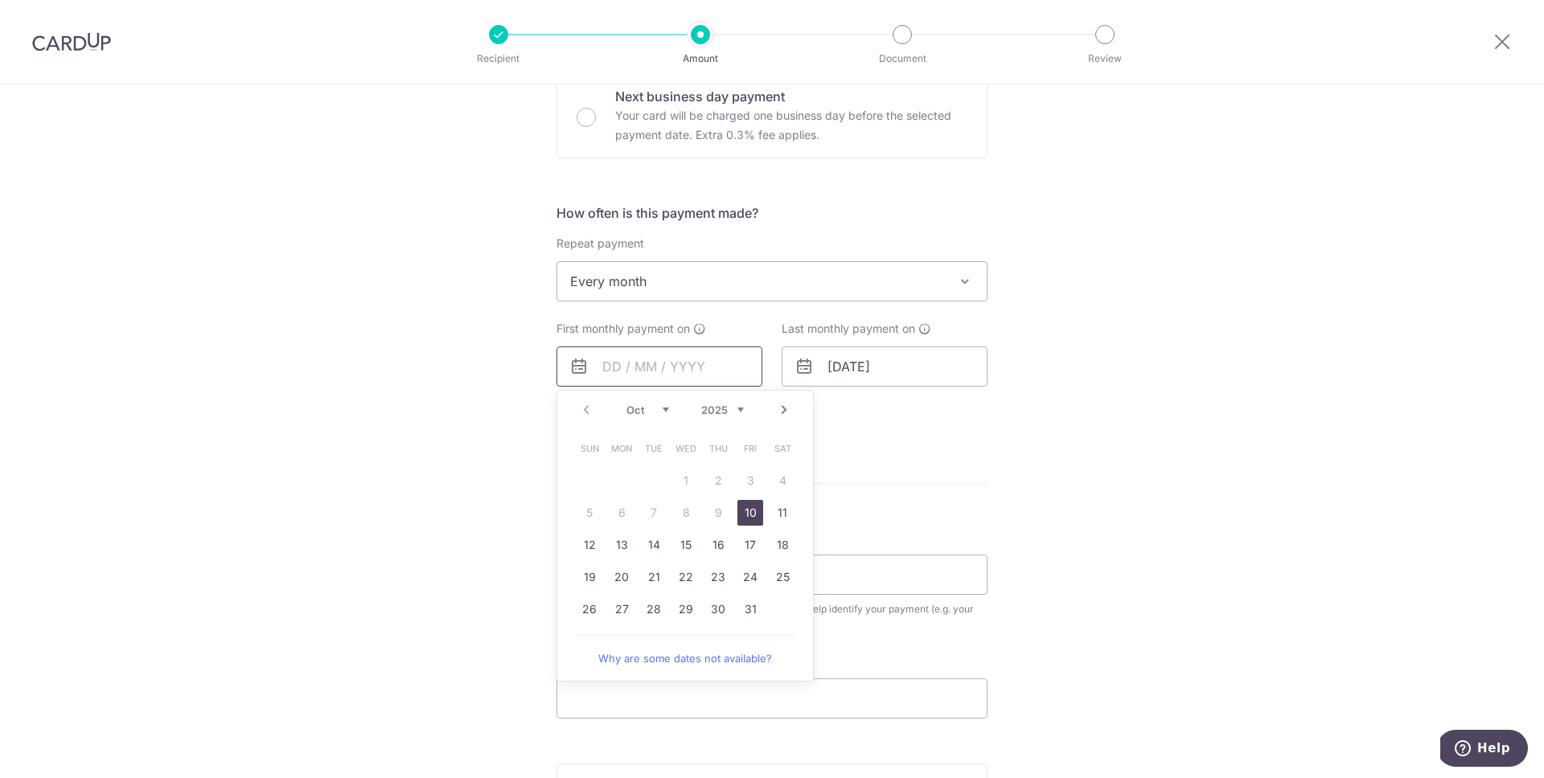
scroll to position [522, 0]
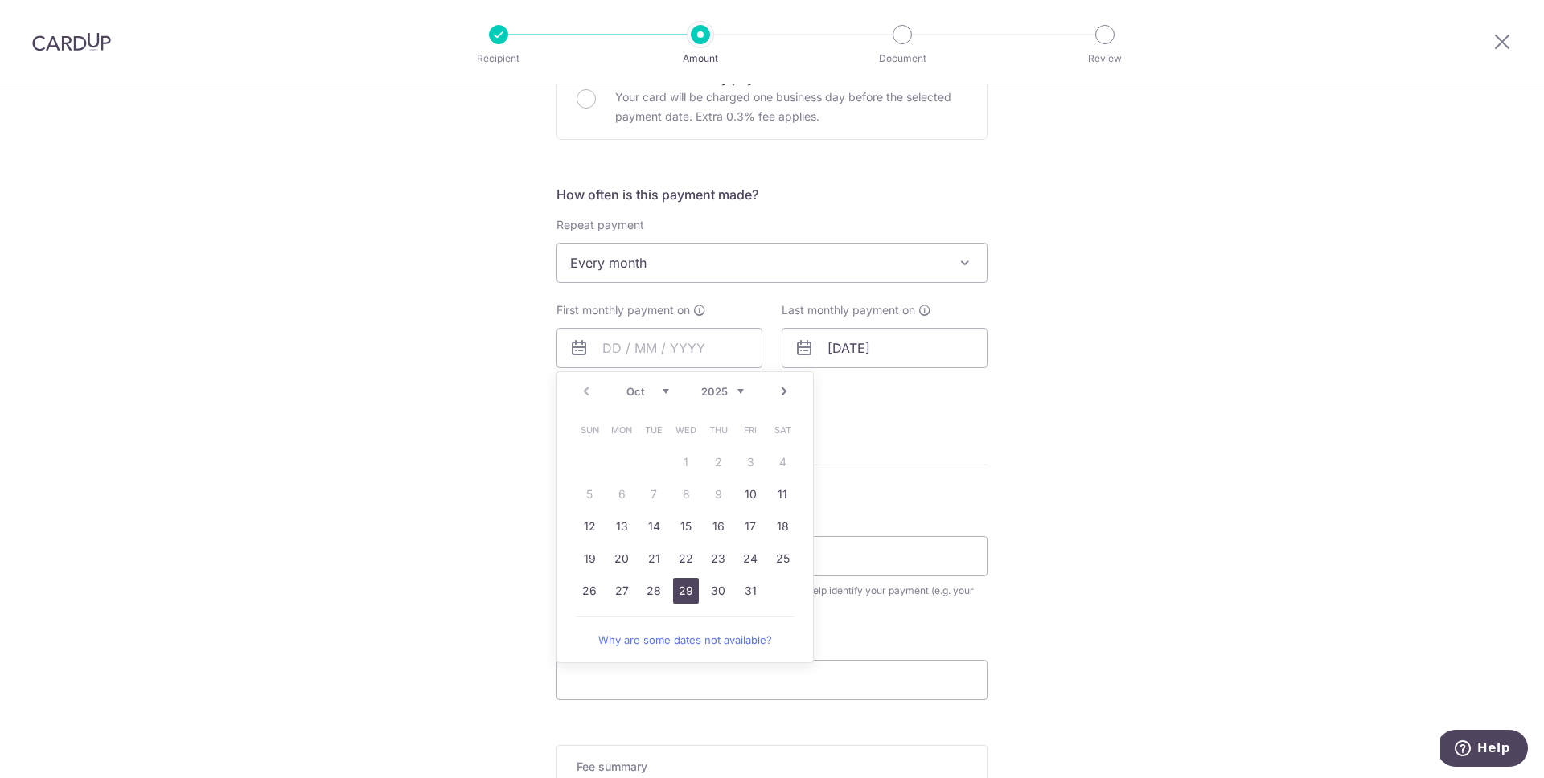
click at [679, 581] on link "29" at bounding box center [686, 591] width 26 height 26
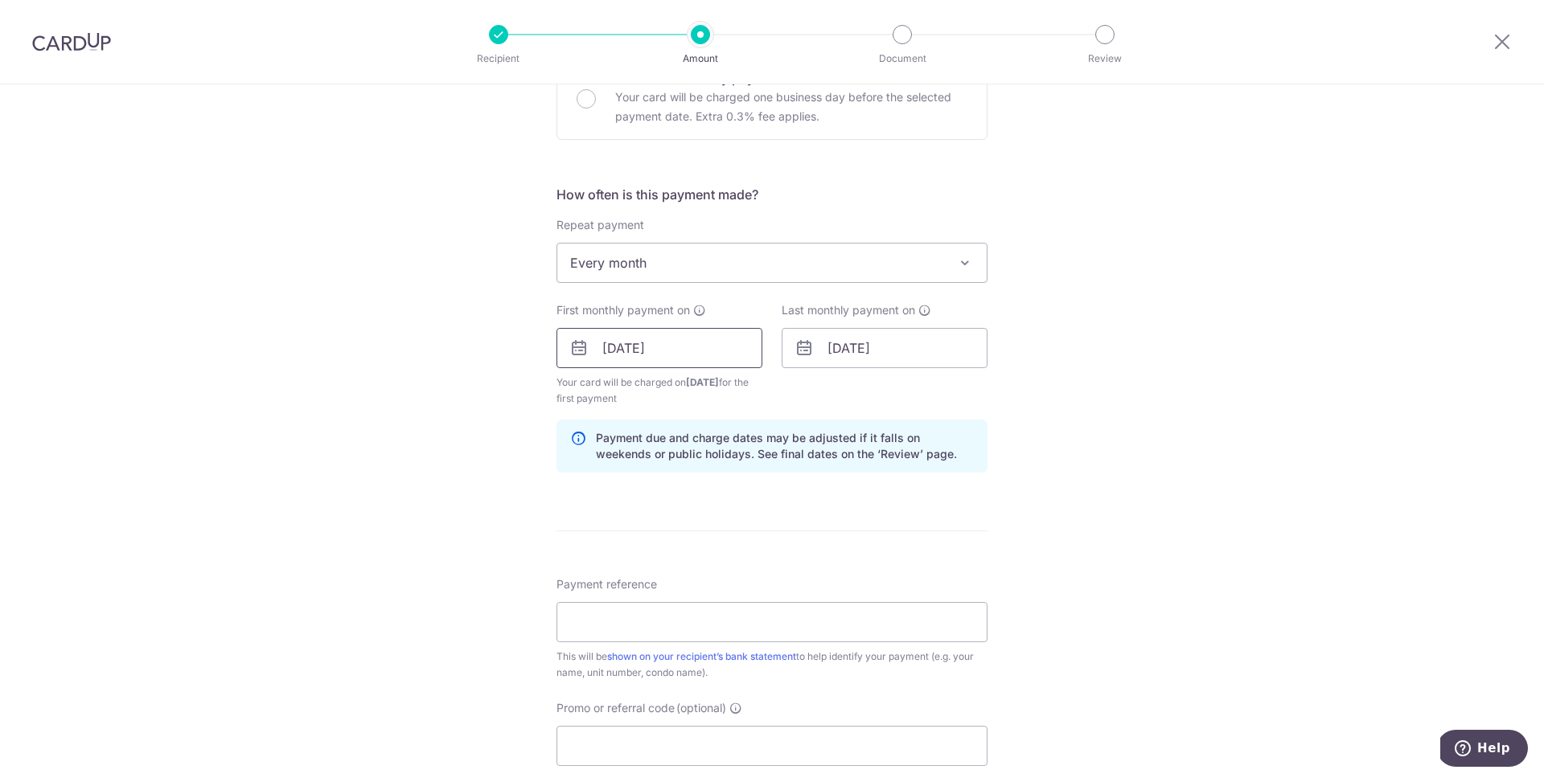
click at [680, 365] on input "29/10/2025" at bounding box center [659, 348] width 206 height 40
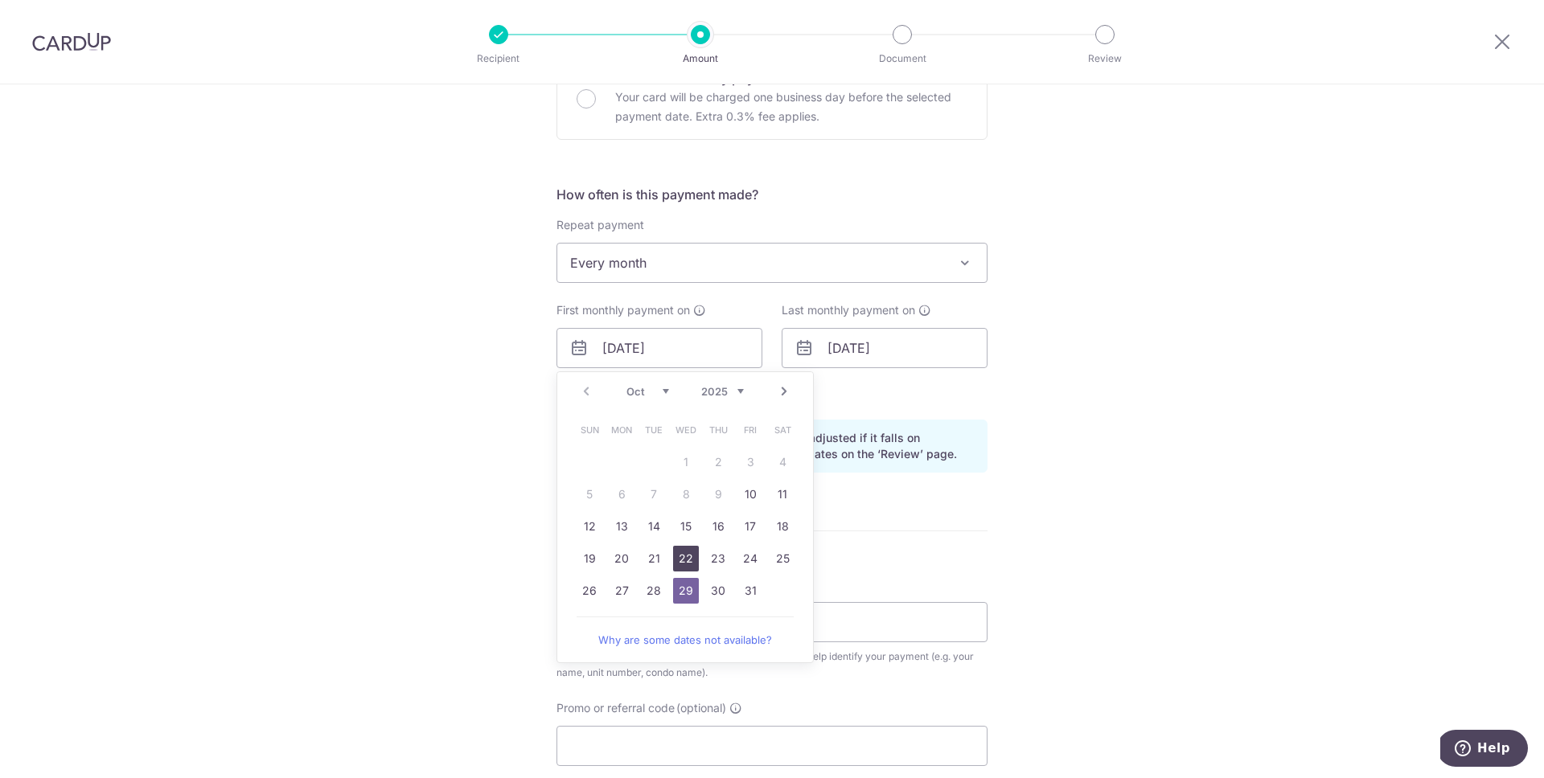
click at [691, 557] on link "22" at bounding box center [686, 559] width 26 height 26
type input "22/10/2025"
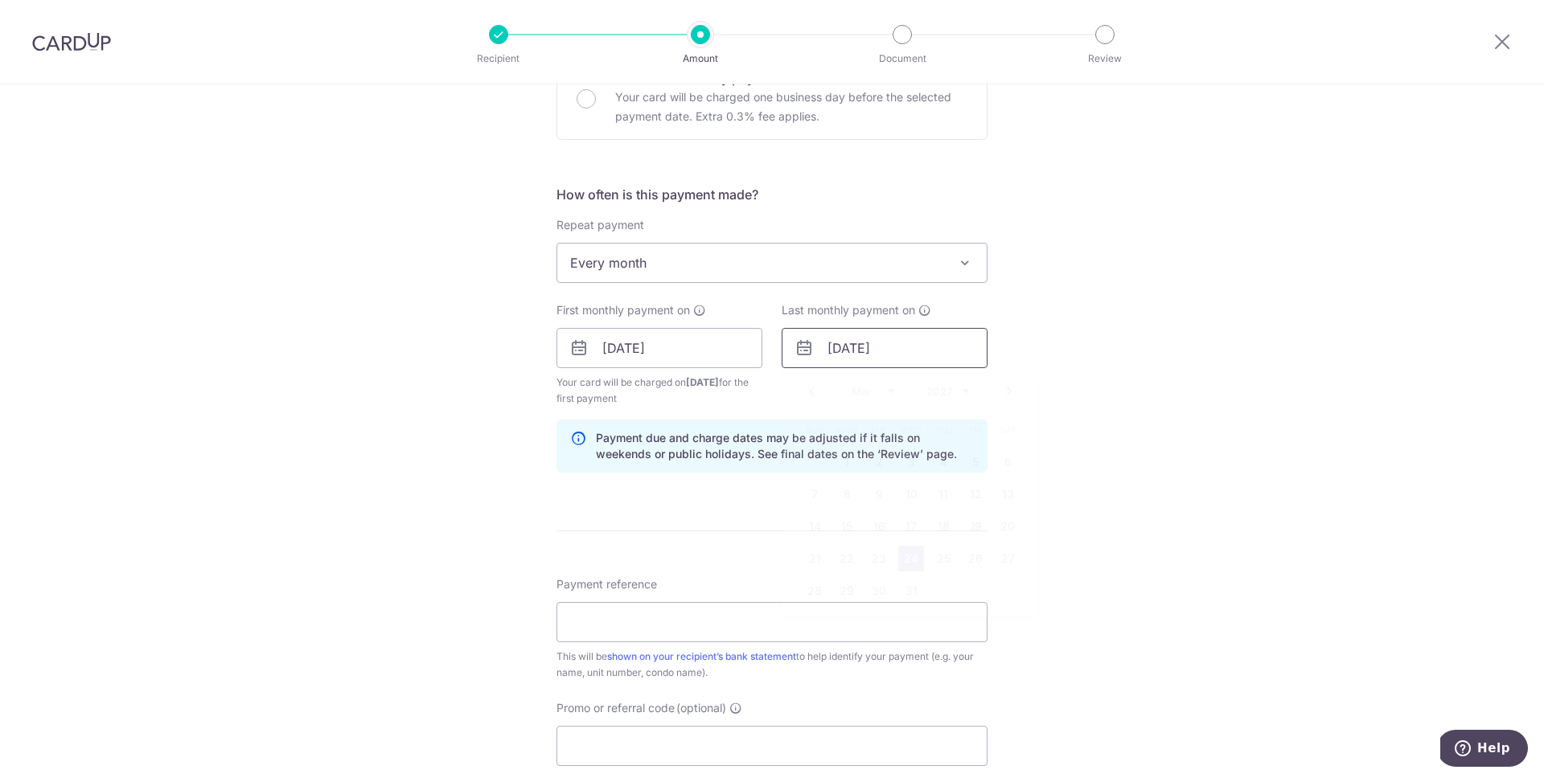
click at [884, 354] on input "24/03/2027" at bounding box center [884, 348] width 206 height 40
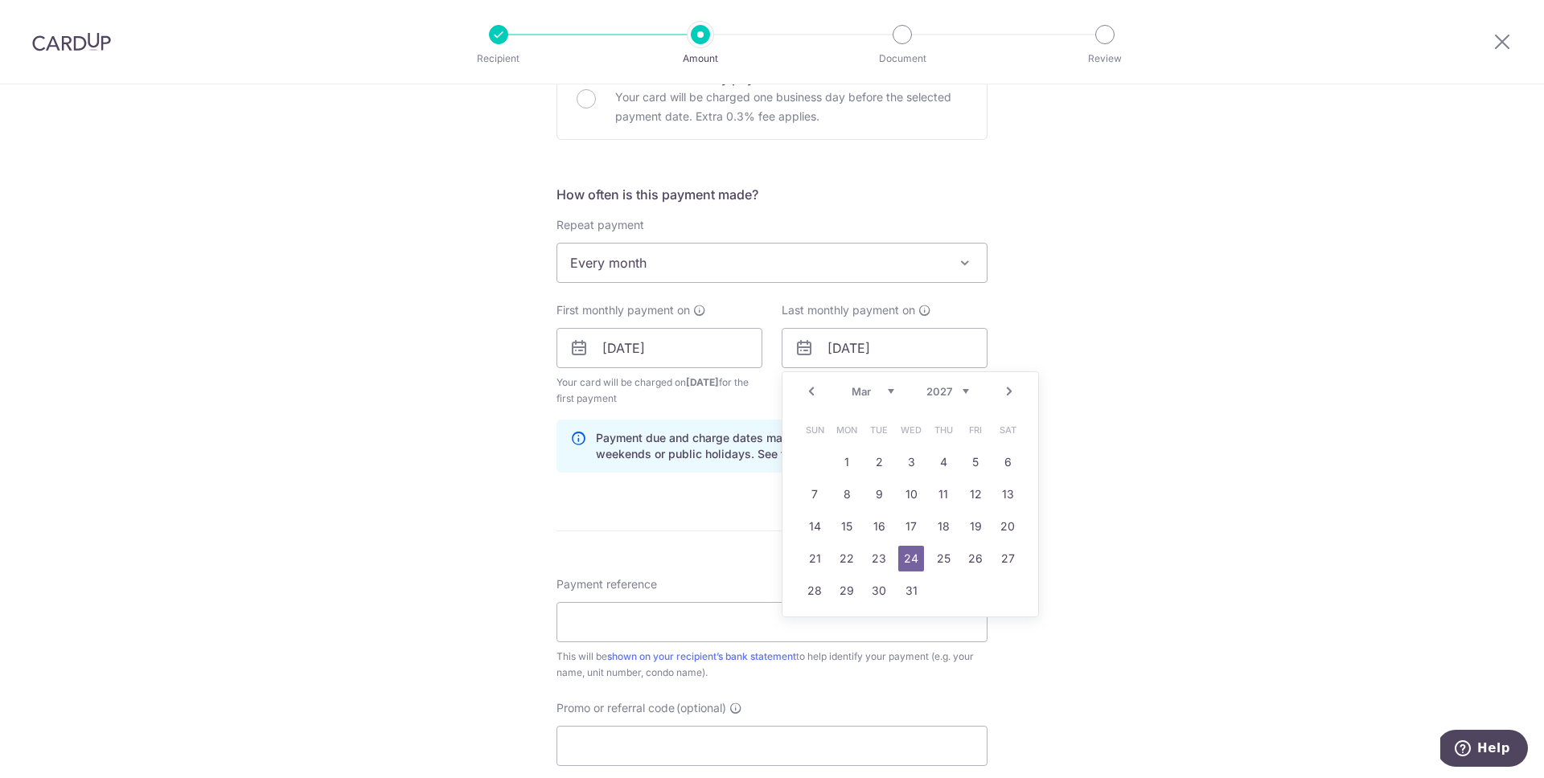
click at [808, 394] on link "Prev" at bounding box center [811, 391] width 19 height 19
click at [952, 388] on select "2025 2026 2027 2028 2029 2030 2031 2032 2033 2034 2035" at bounding box center [947, 391] width 43 height 13
click at [948, 560] on link "22" at bounding box center [943, 559] width 26 height 26
type input "22/01/2026"
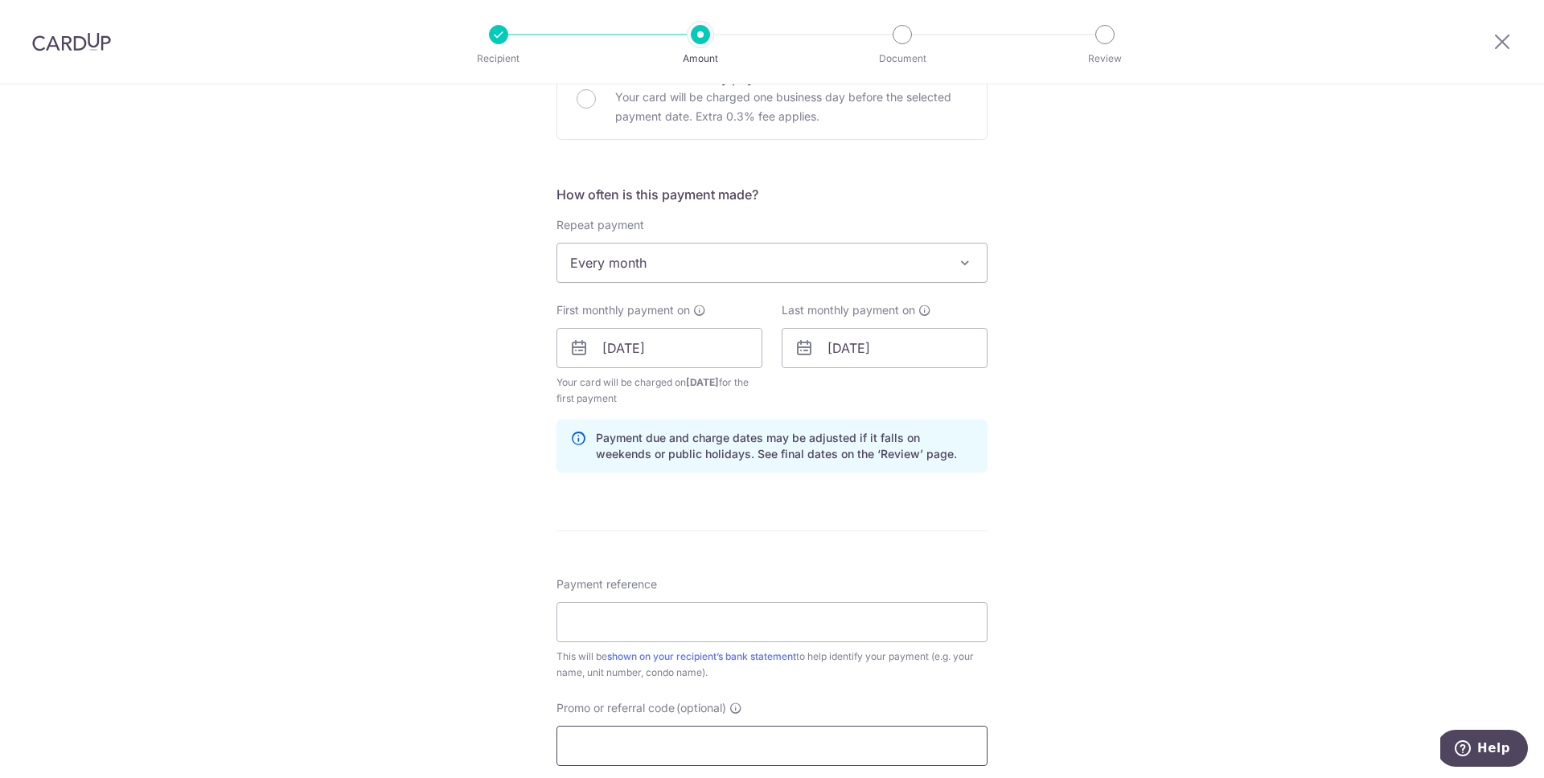
click at [627, 743] on input "Promo or referral code (optional)" at bounding box center [771, 746] width 431 height 40
paste input "SAVERENT179"
type input "SAVERENT179"
click at [630, 632] on input "Payment reference" at bounding box center [771, 622] width 431 height 40
type input "Kenneth Ho 56 Trevose"
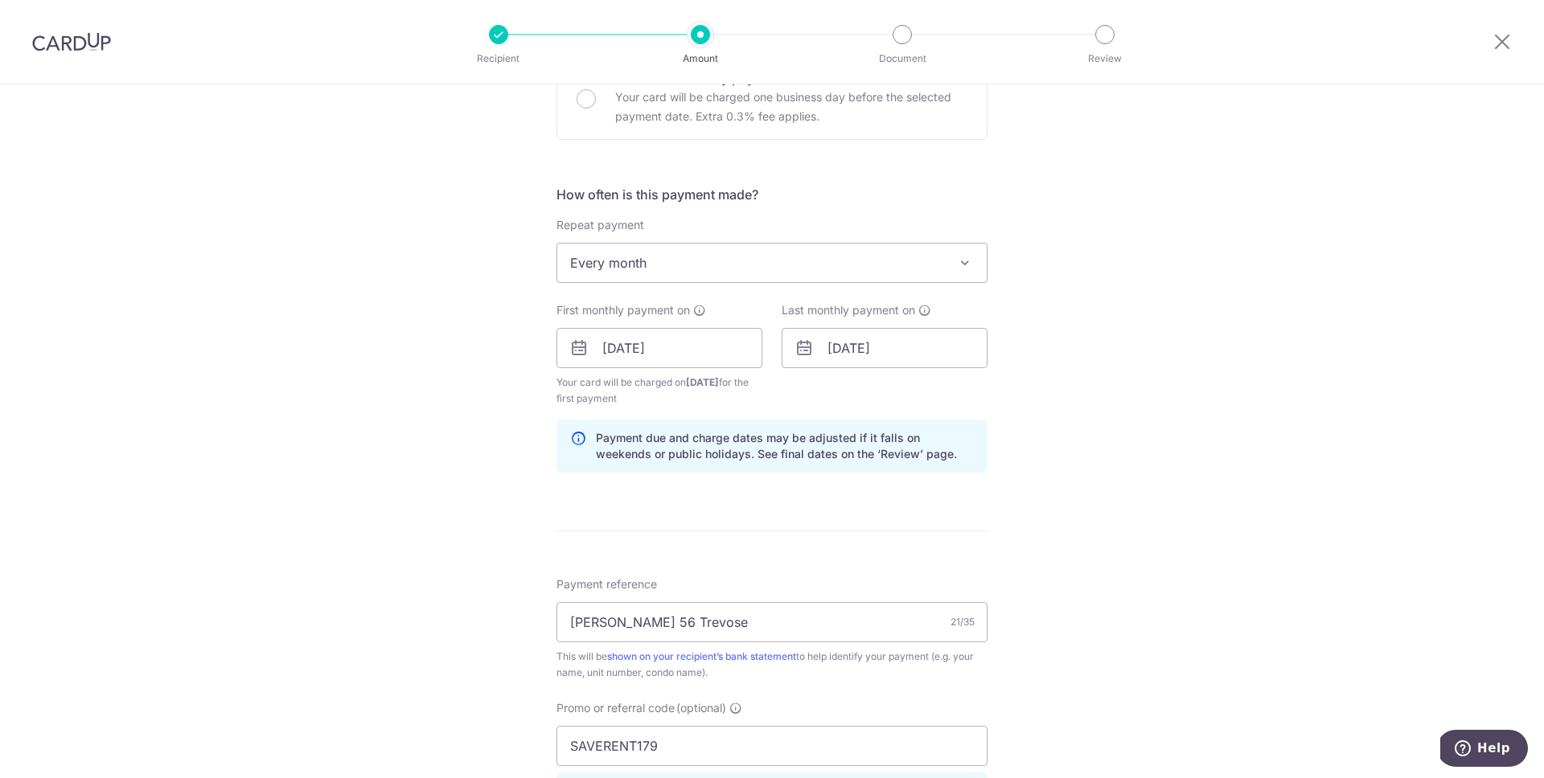
click at [1028, 598] on div "Tell us more about your payment Enter payment amount SGD 5,700.00 5700.00 Selec…" at bounding box center [772, 367] width 1544 height 1609
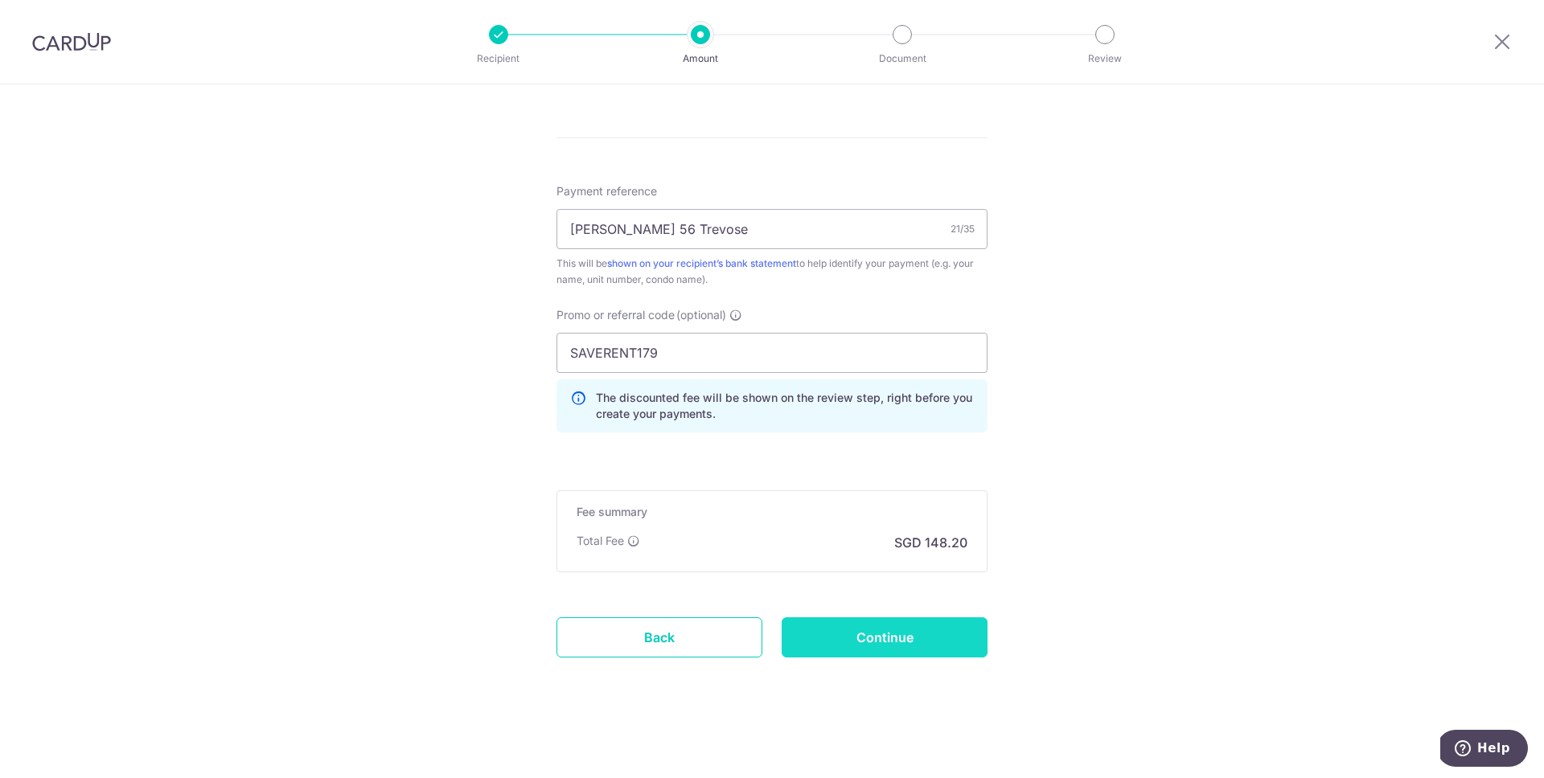
click at [914, 642] on input "Continue" at bounding box center [884, 637] width 206 height 40
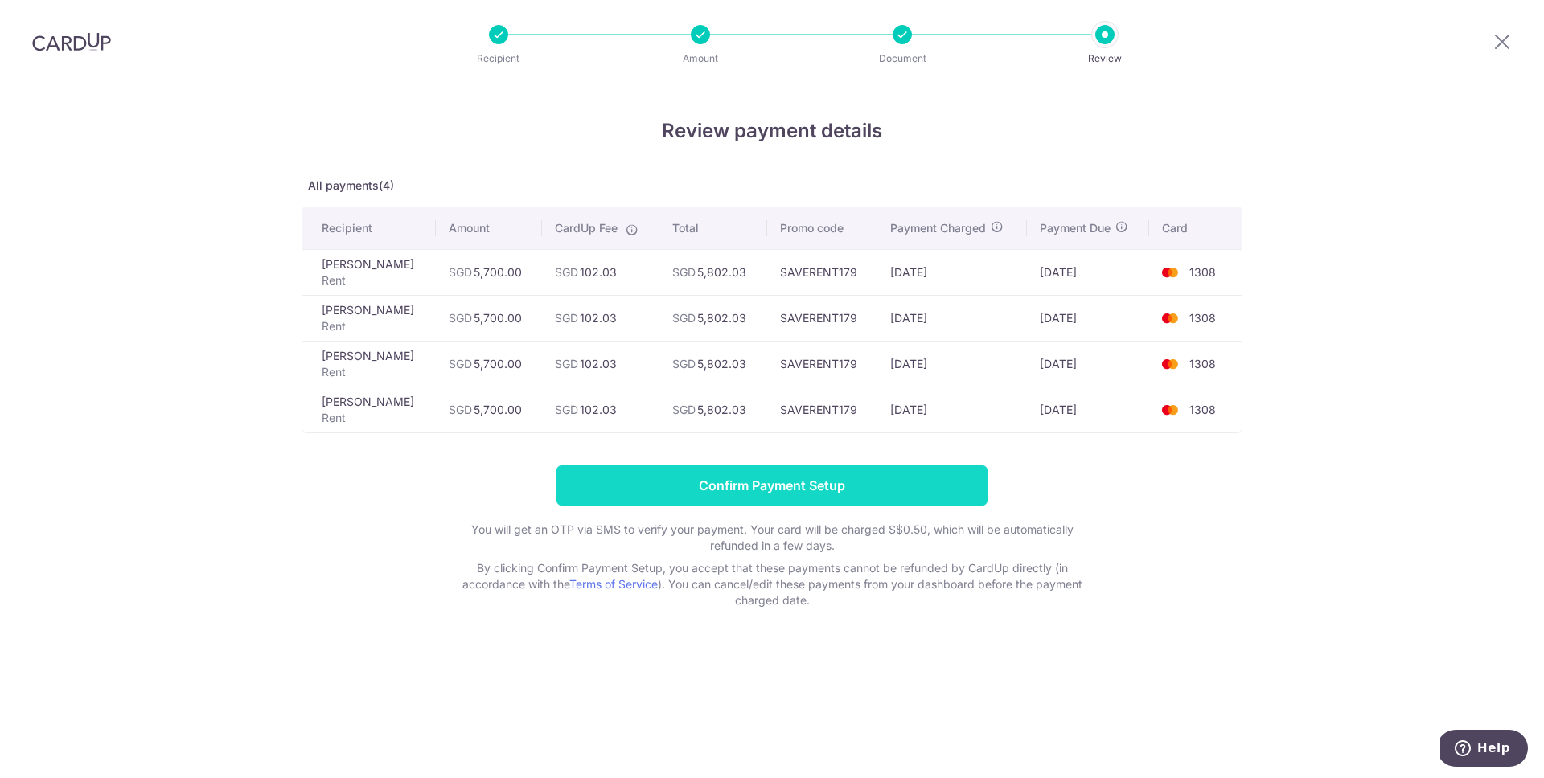
click at [761, 478] on input "Confirm Payment Setup" at bounding box center [771, 485] width 431 height 40
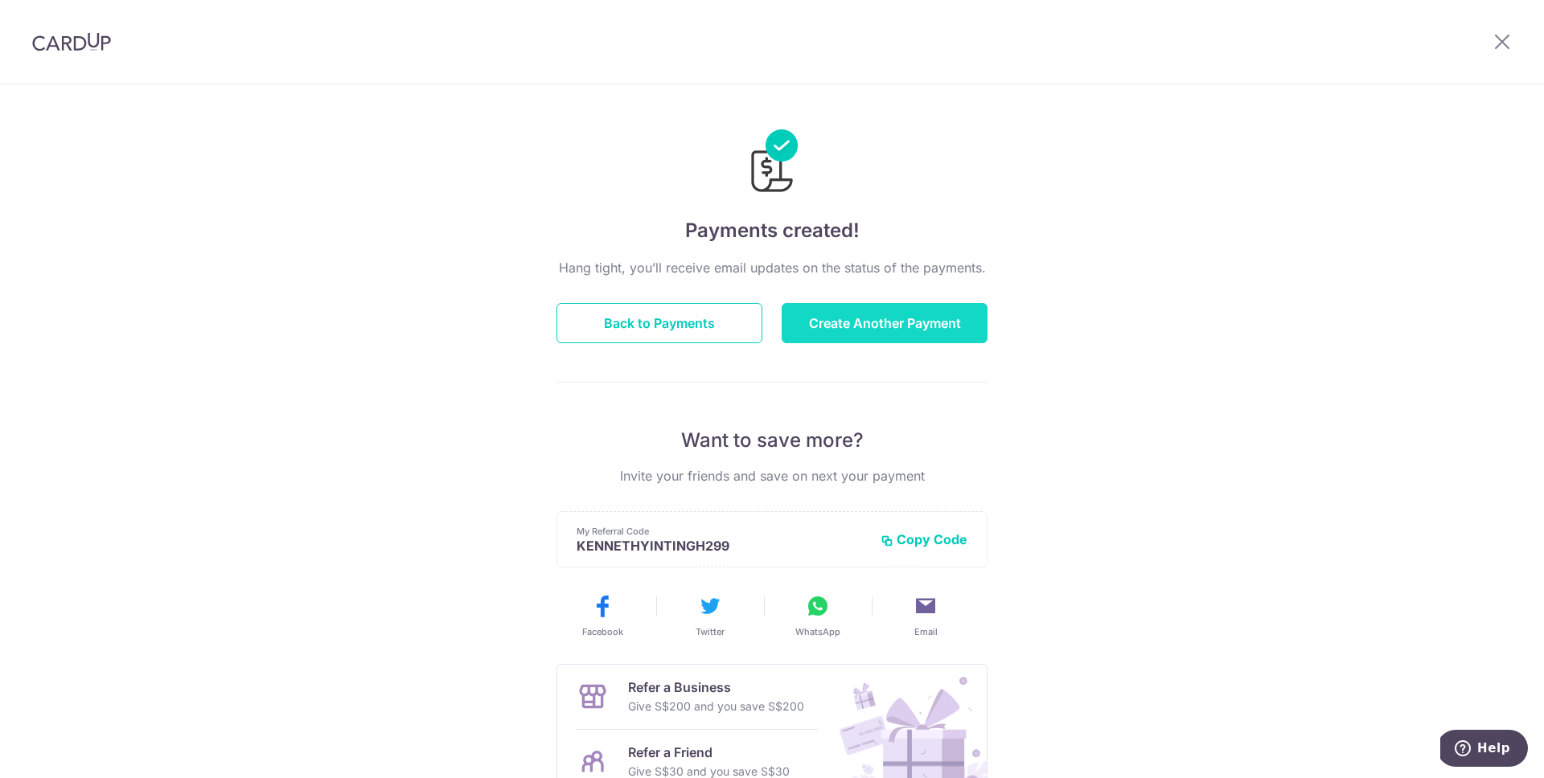
scroll to position [165, 0]
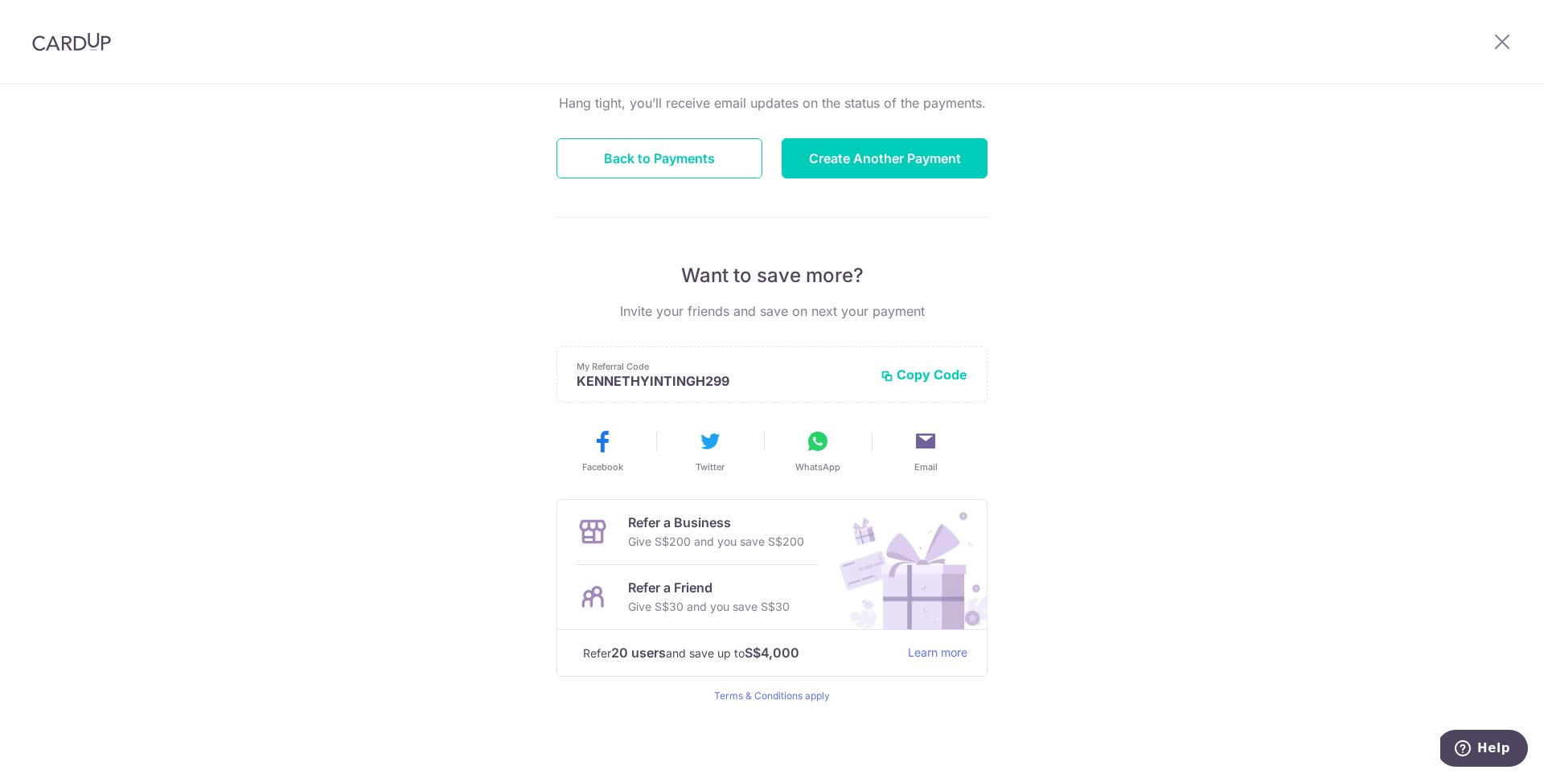
click at [1055, 372] on div "Payments created! Hang tight, you’ll receive email updates on the status of the…" at bounding box center [772, 349] width 1544 height 859
